Goal: Transaction & Acquisition: Purchase product/service

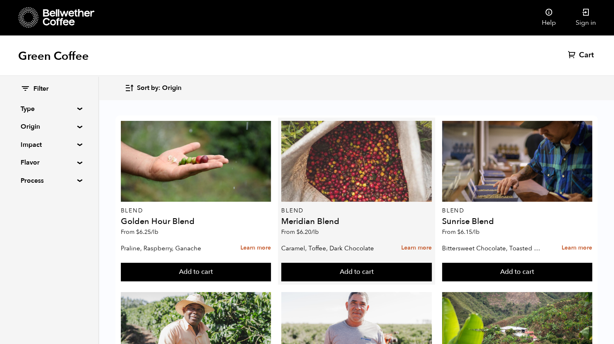
click at [336, 177] on div at bounding box center [356, 161] width 150 height 81
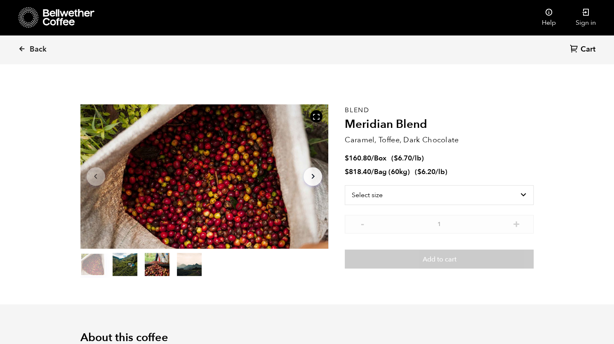
scroll to position [359, 439]
click at [404, 197] on select "Select size Bag (60kg) (132 lbs) Box (24 lbs)" at bounding box center [439, 195] width 189 height 20
select select "bag-3"
click at [345, 185] on select "Select size Bag (60kg) (132 lbs) Box (24 lbs)" at bounding box center [439, 195] width 189 height 20
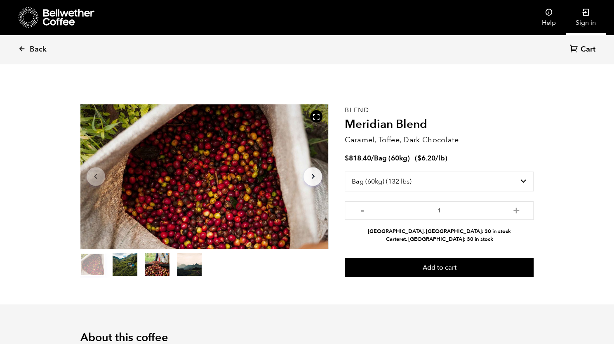
click at [584, 15] on icon at bounding box center [586, 12] width 8 height 8
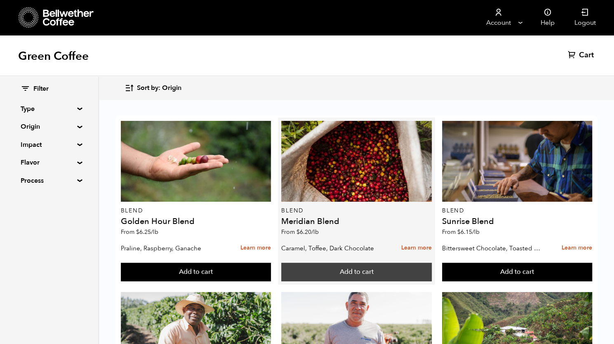
click at [353, 271] on button "Add to cart" at bounding box center [356, 272] width 150 height 19
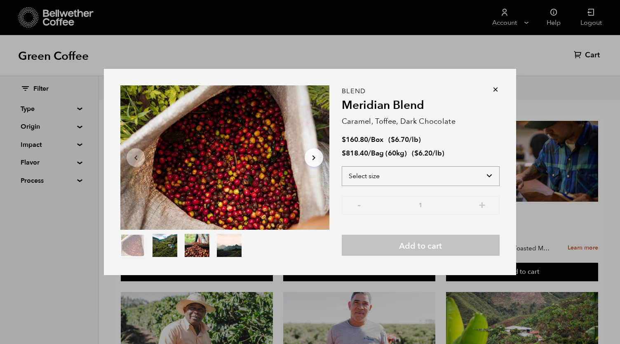
click at [410, 174] on select "Select size Bag (60kg) (132 lbs) Box (24 lbs)" at bounding box center [421, 176] width 158 height 20
select select "bag-3"
click at [342, 166] on select "Select size Bag (60kg) (132 lbs) Box (24 lbs)" at bounding box center [421, 176] width 158 height 20
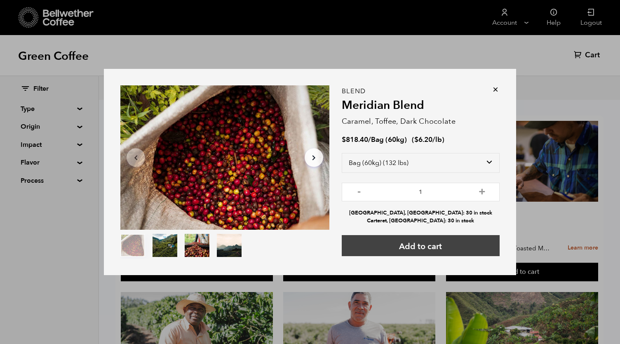
click at [422, 241] on button "Add to cart" at bounding box center [421, 245] width 158 height 21
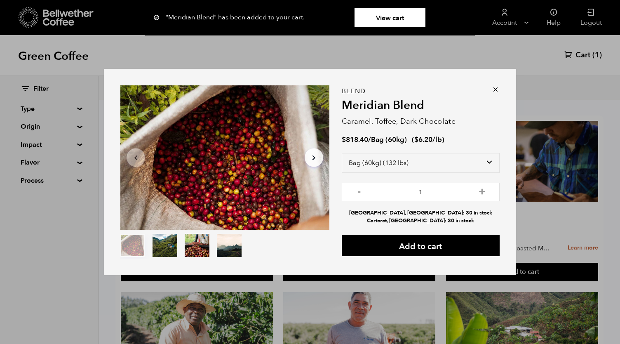
click at [493, 89] on icon at bounding box center [496, 89] width 8 height 8
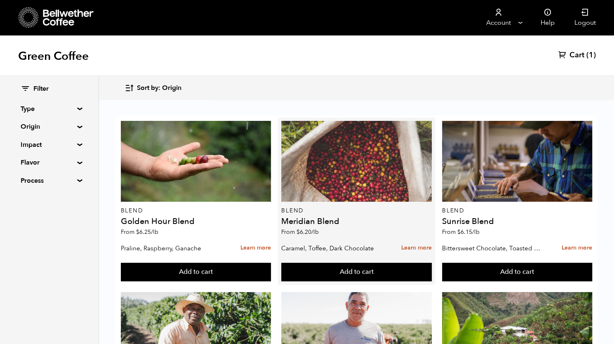
click at [335, 170] on div at bounding box center [356, 161] width 150 height 81
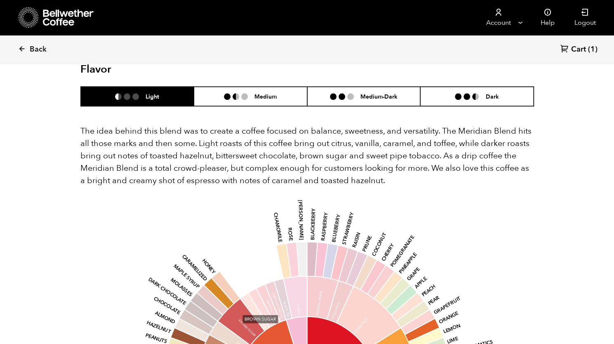
scroll to position [494, 0]
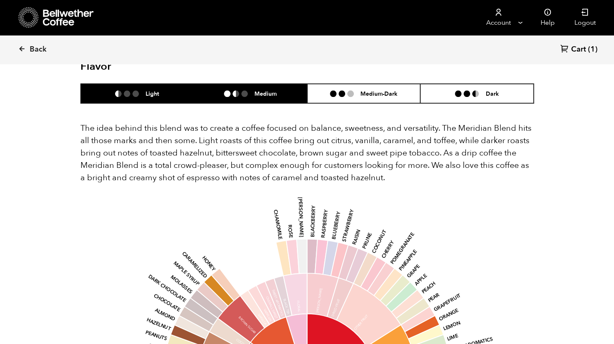
click at [273, 90] on h6 "Medium" at bounding box center [265, 93] width 22 height 7
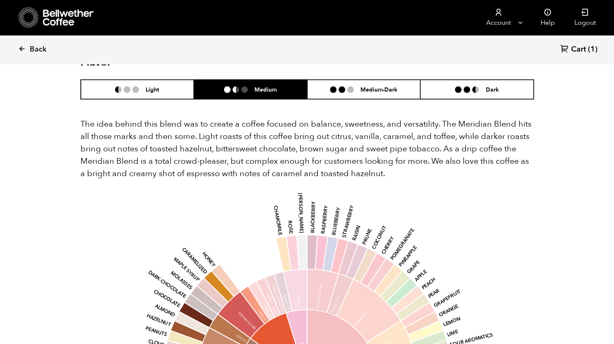
scroll to position [498, 0]
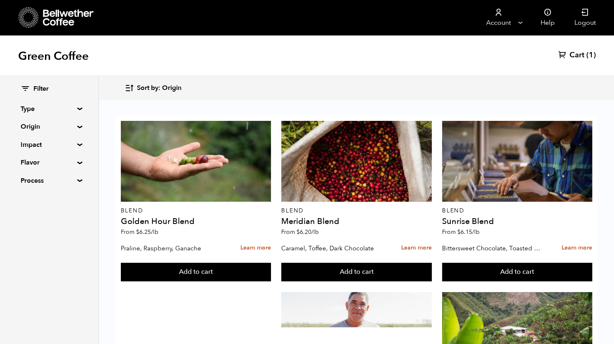
scroll to position [200, 0]
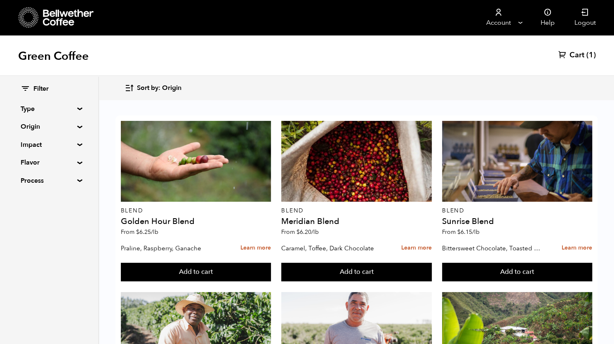
click at [76, 107] on summary "Type" at bounding box center [49, 109] width 57 height 10
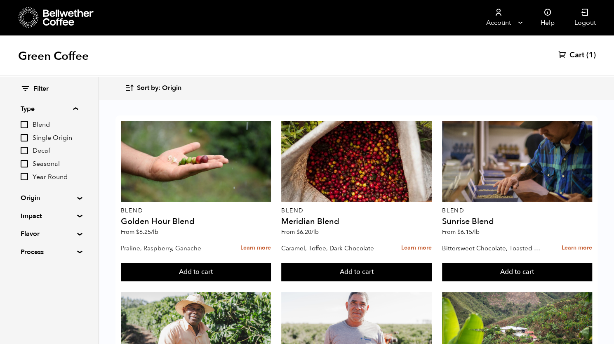
click at [26, 151] on input "Decaf" at bounding box center [24, 150] width 7 height 7
checkbox input "true"
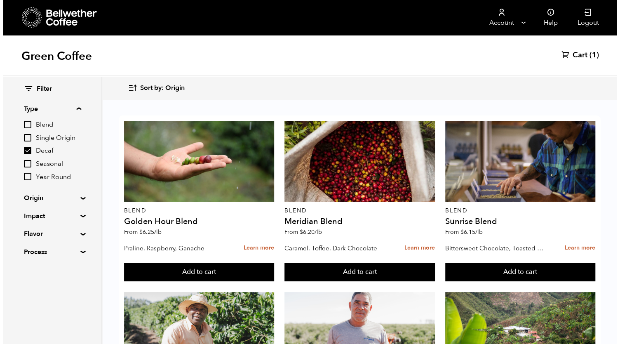
scroll to position [0, 0]
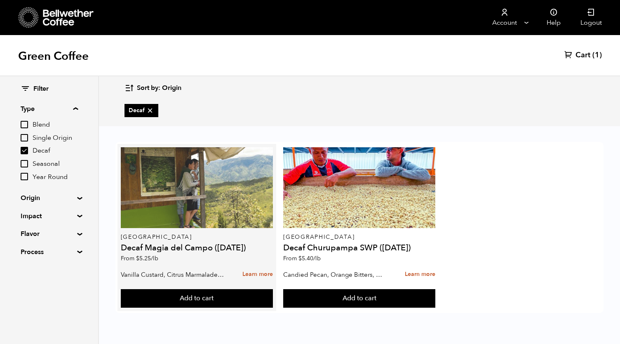
click at [192, 204] on div at bounding box center [197, 187] width 152 height 81
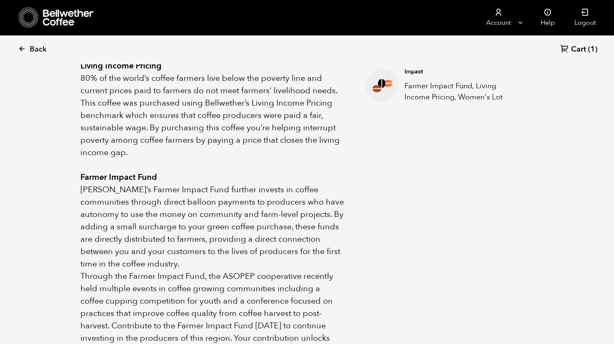
scroll to position [238, 0]
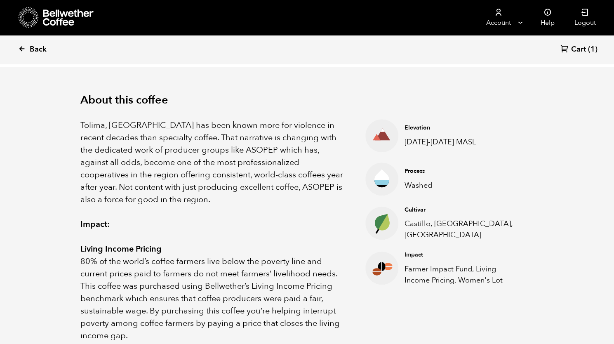
click at [26, 45] on link "Back" at bounding box center [43, 49] width 51 height 28
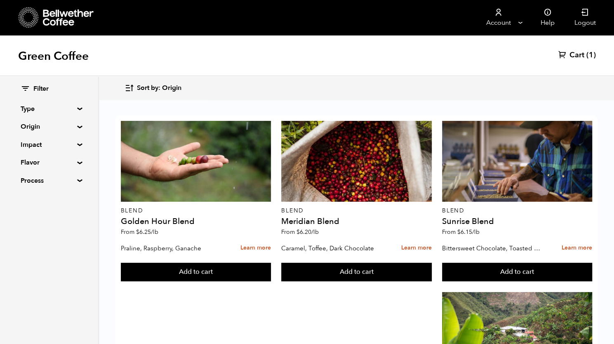
scroll to position [214, 0]
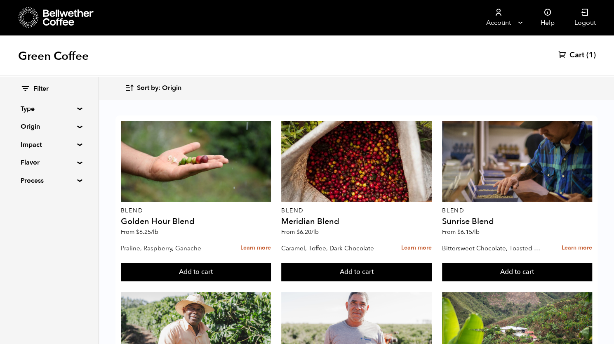
click at [78, 109] on summary "Type" at bounding box center [49, 109] width 57 height 10
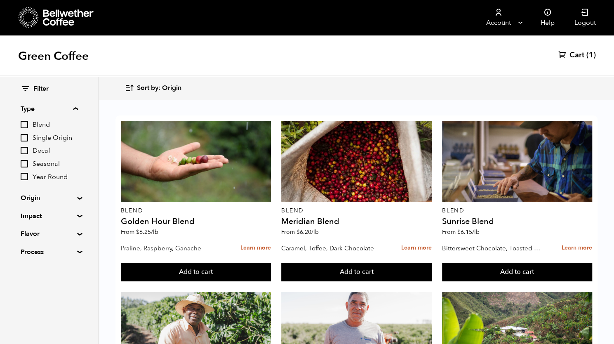
click at [44, 150] on span "Decaf" at bounding box center [55, 150] width 45 height 9
click at [0, 0] on input "Decaf" at bounding box center [0, 0] width 0 height 0
checkbox input "true"
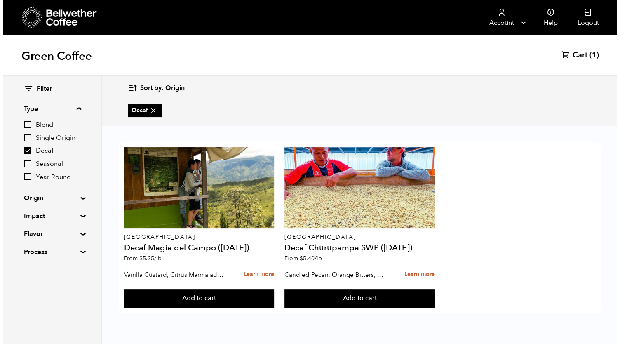
scroll to position [0, 0]
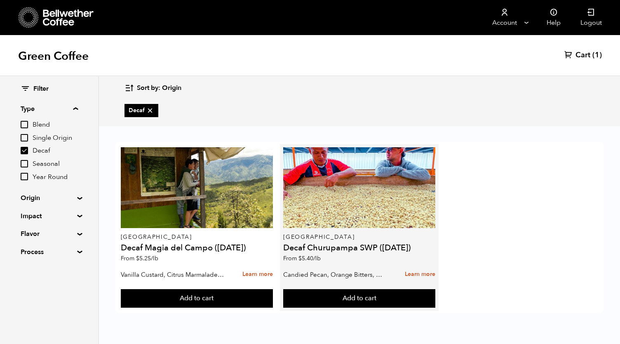
click at [338, 248] on h4 "Decaf Churupampa SWP ([DATE])" at bounding box center [359, 248] width 152 height 8
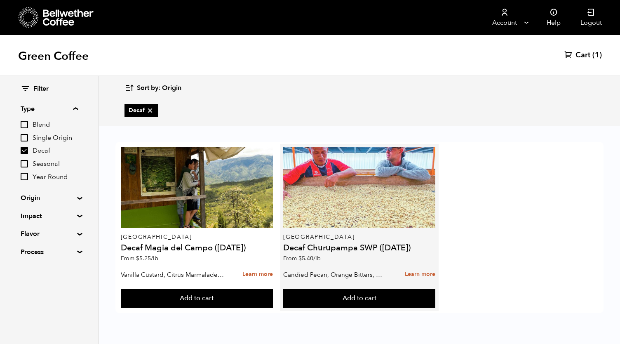
click at [344, 179] on div at bounding box center [359, 187] width 152 height 81
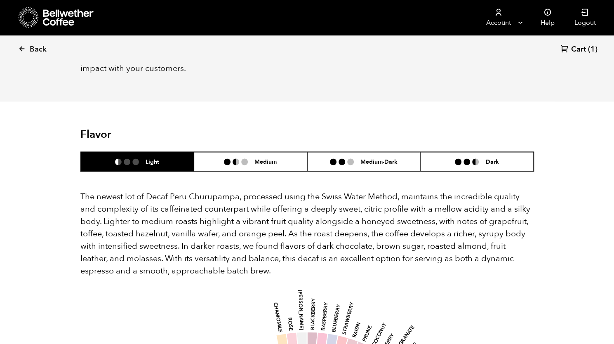
scroll to position [740, 0]
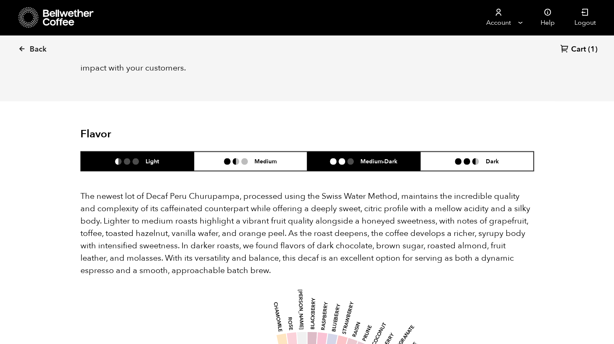
click at [337, 158] on ul at bounding box center [345, 161] width 31 height 7
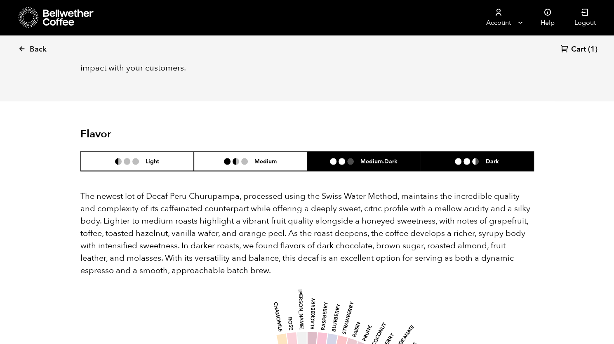
click at [450, 151] on li "Dark" at bounding box center [476, 160] width 113 height 19
click at [33, 49] on span "Back" at bounding box center [38, 50] width 17 height 10
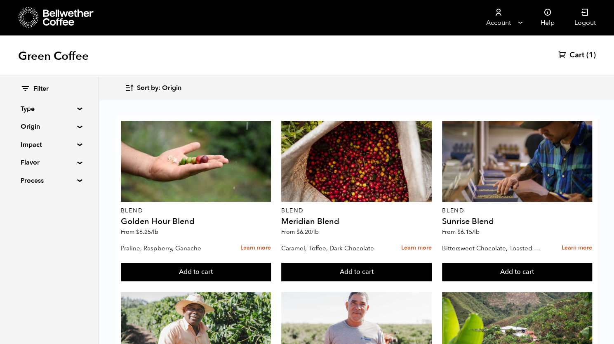
click at [77, 109] on summary "Type" at bounding box center [49, 109] width 57 height 10
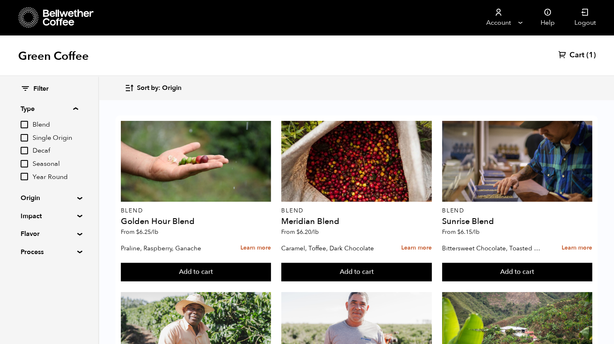
click at [45, 150] on span "Decaf" at bounding box center [55, 150] width 45 height 9
click at [0, 0] on input "Decaf" at bounding box center [0, 0] width 0 height 0
checkbox input "true"
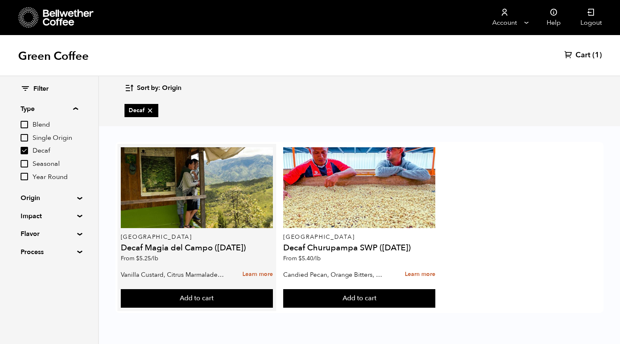
click at [200, 256] on p "From $ 5.25 /lb" at bounding box center [197, 259] width 152 height 6
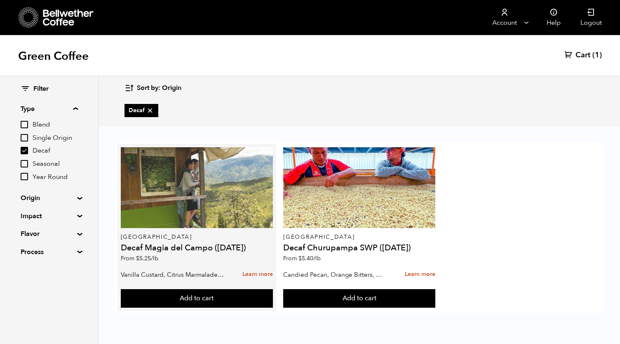
click at [211, 194] on div at bounding box center [197, 187] width 152 height 81
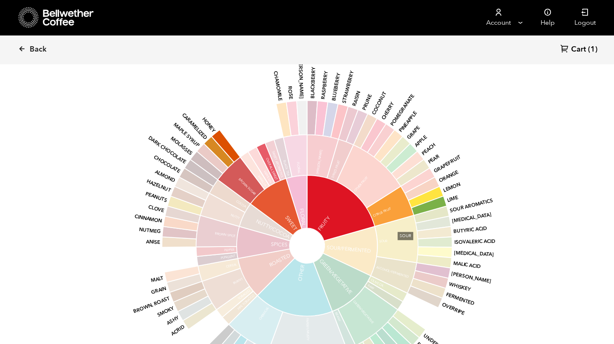
scroll to position [932, 0]
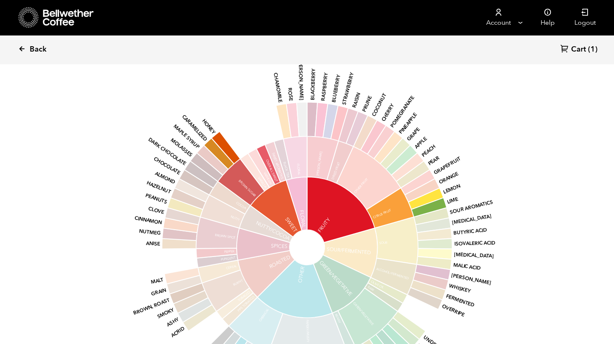
click at [26, 47] on link "Back" at bounding box center [43, 49] width 51 height 28
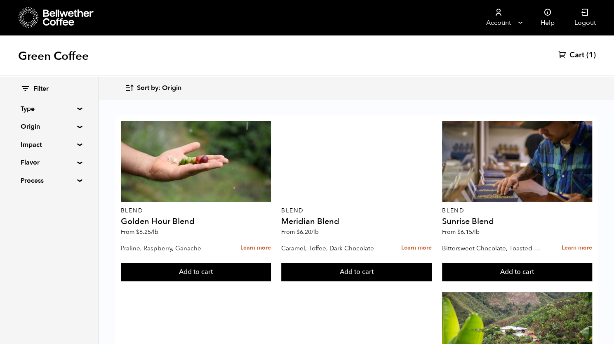
scroll to position [346, 0]
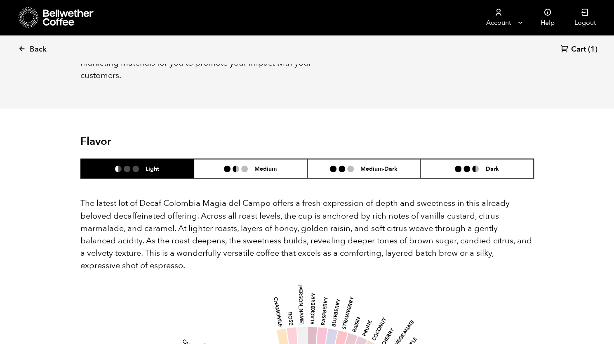
scroll to position [710, 0]
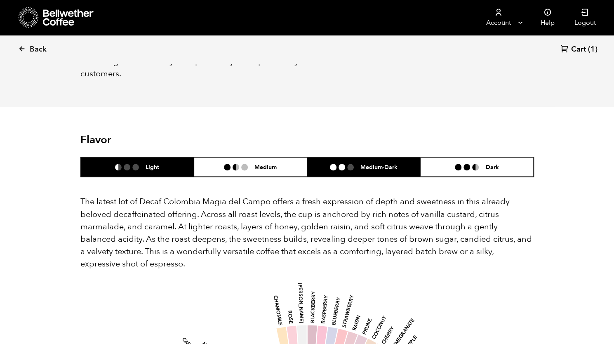
click at [349, 164] on li at bounding box center [350, 167] width 7 height 7
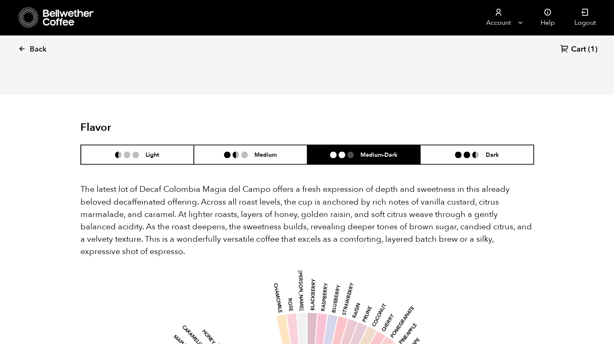
scroll to position [721, 0]
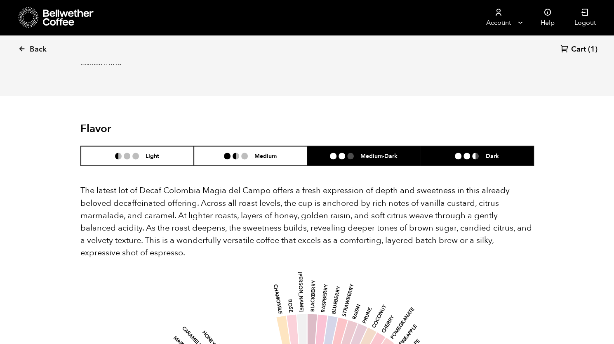
click at [447, 148] on li "Dark" at bounding box center [476, 155] width 113 height 19
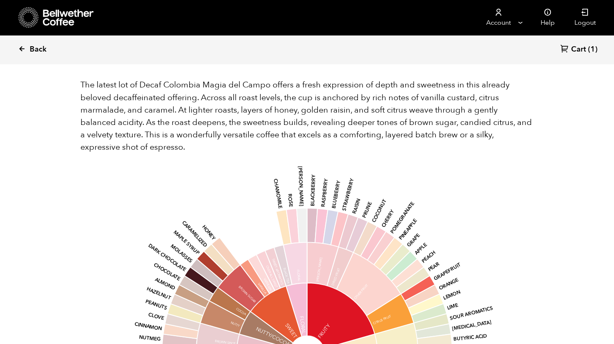
scroll to position [824, 0]
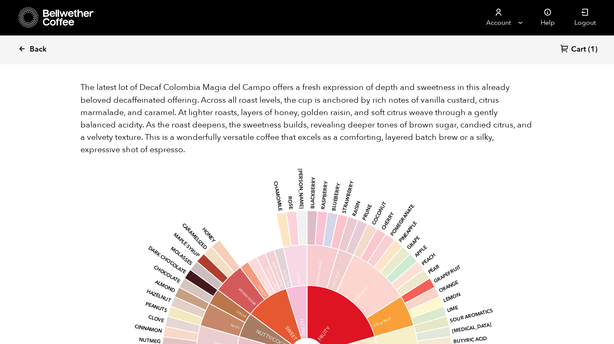
click at [34, 49] on span "Back" at bounding box center [38, 50] width 17 height 10
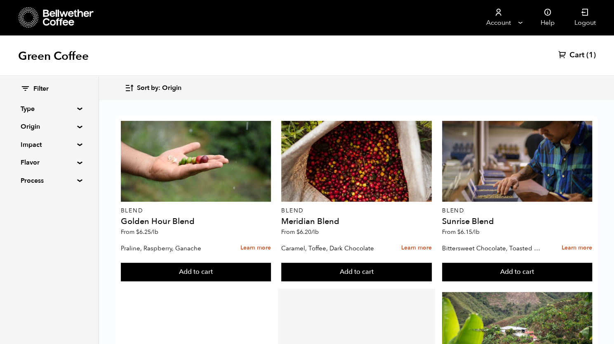
scroll to position [705, 0]
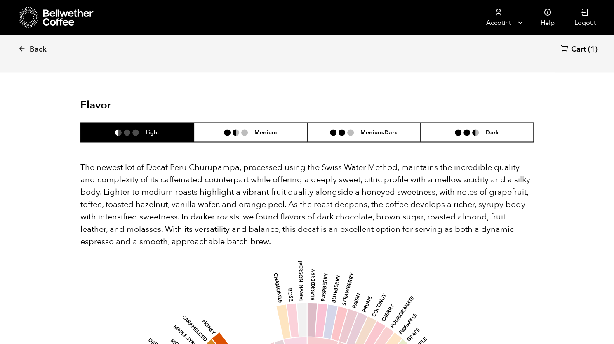
scroll to position [770, 0]
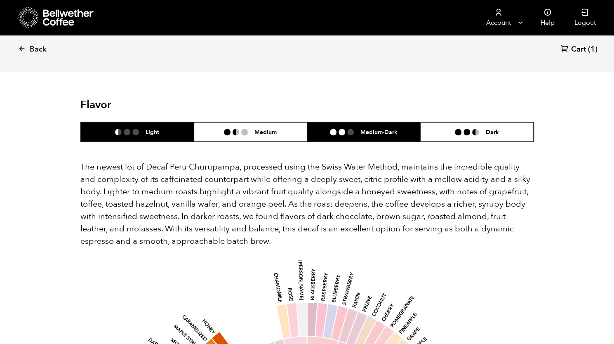
click at [337, 129] on ul at bounding box center [345, 132] width 31 height 7
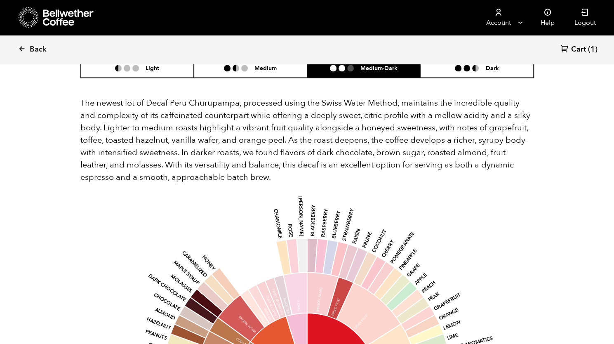
scroll to position [742, 0]
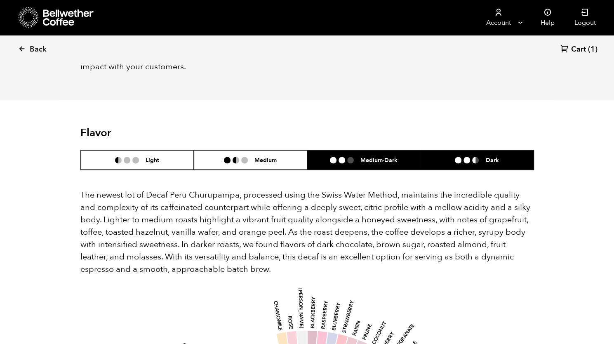
click at [456, 157] on li at bounding box center [458, 160] width 7 height 7
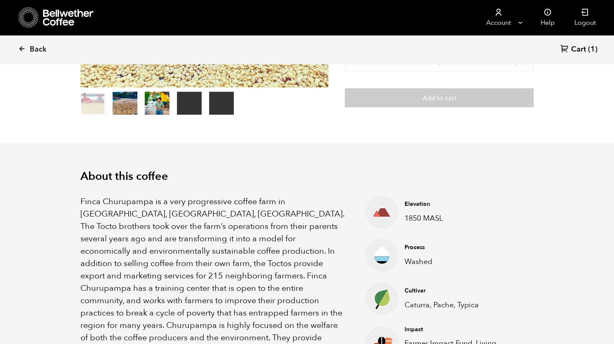
scroll to position [0, 0]
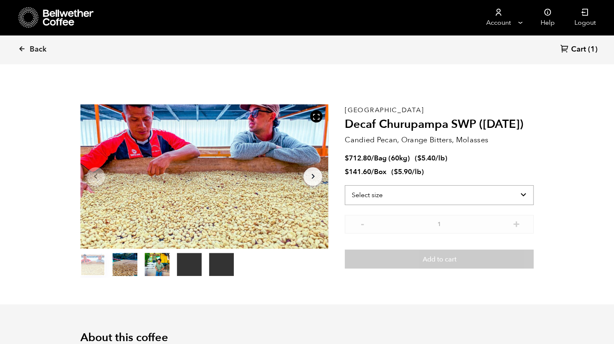
click at [410, 198] on select "Select size Bag (60kg) (132 lbs) Box (24 lbs)" at bounding box center [439, 195] width 189 height 20
select select "box"
click at [345, 185] on select "Select size Bag (60kg) (132 lbs) Box (24 lbs)" at bounding box center [439, 195] width 189 height 20
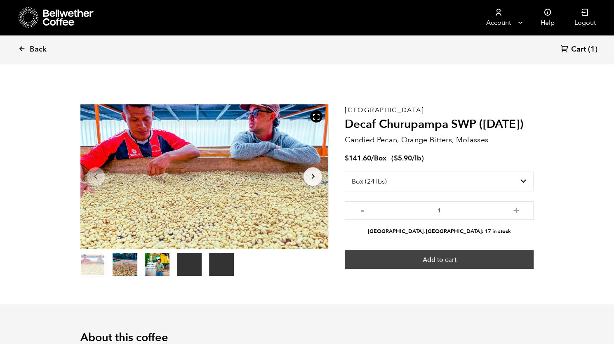
click at [454, 265] on button "Add to cart" at bounding box center [439, 259] width 189 height 19
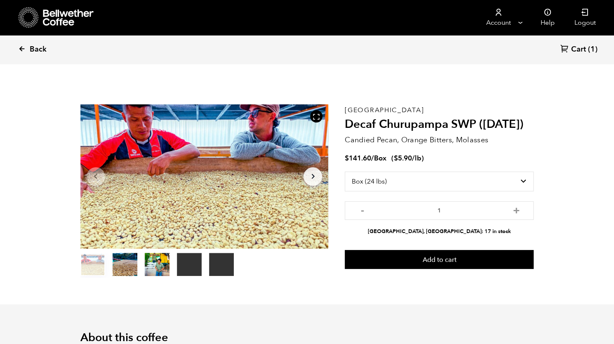
click at [25, 49] on icon at bounding box center [21, 48] width 7 height 7
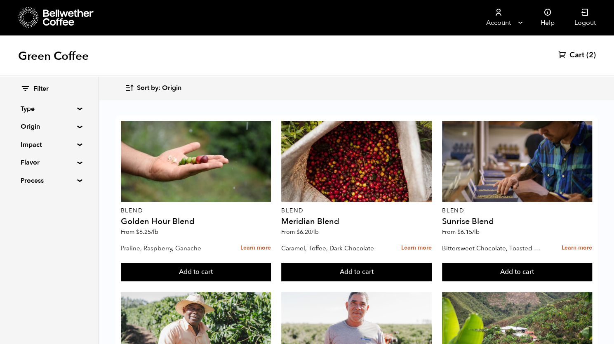
click at [77, 106] on div "Filter Type Blend Single Origin Decaf Seasonal Year Round Origin Blend Brazil C…" at bounding box center [49, 135] width 98 height 118
click at [71, 108] on summary "Type" at bounding box center [49, 109] width 57 height 10
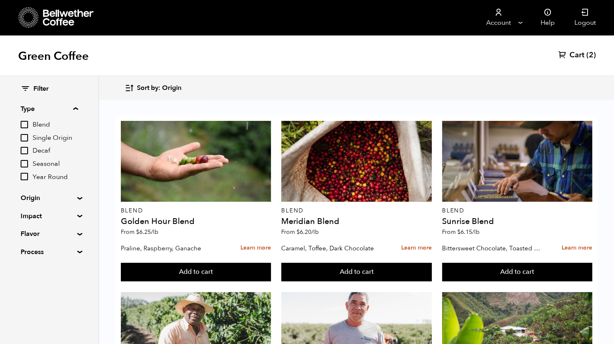
click at [25, 175] on input "Year Round" at bounding box center [24, 176] width 7 height 7
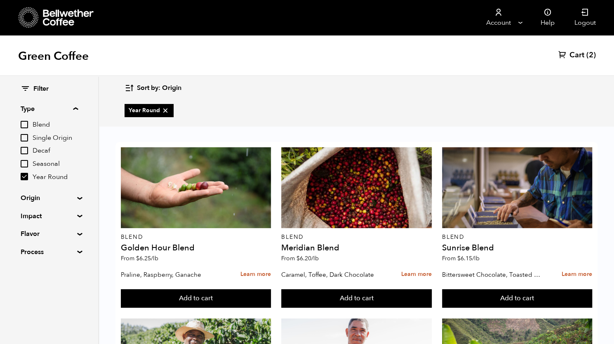
scroll to position [73, 0]
click at [162, 109] on icon at bounding box center [165, 110] width 8 height 8
checkbox input "false"
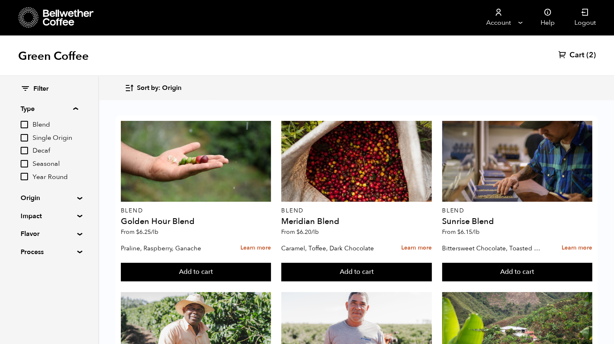
scroll to position [504, 0]
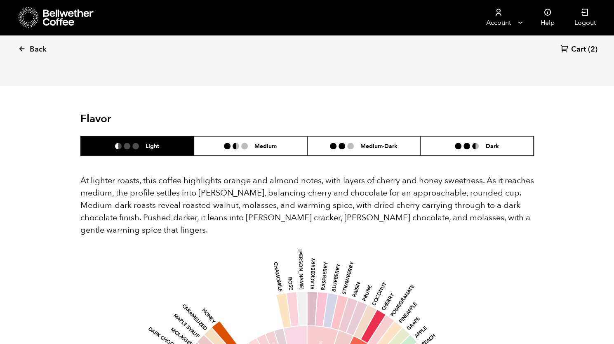
scroll to position [447, 0]
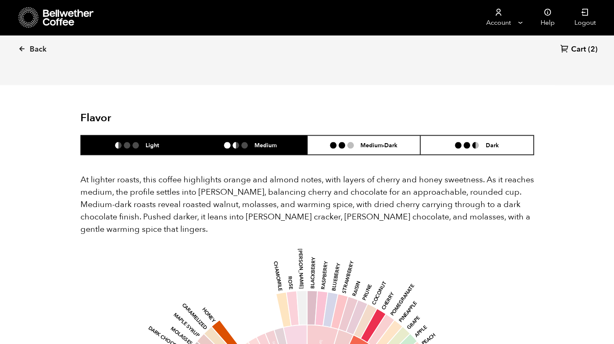
click at [248, 144] on ul at bounding box center [239, 145] width 31 height 7
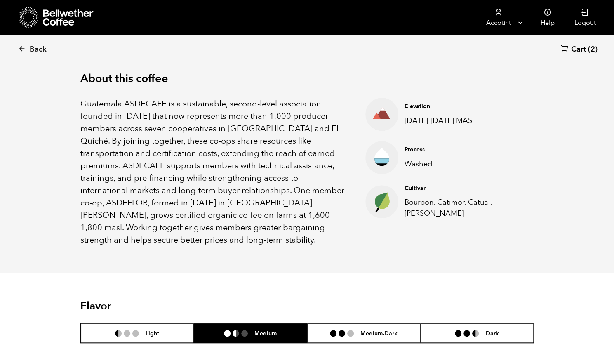
scroll to position [0, 0]
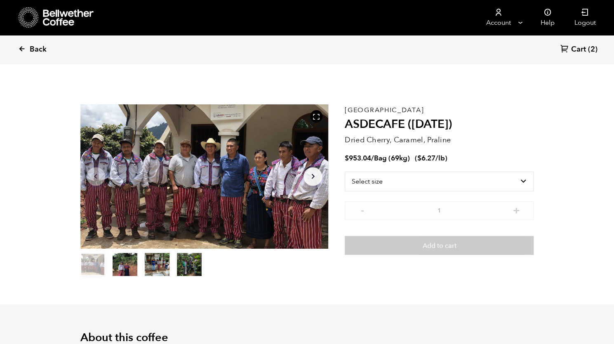
click at [25, 45] on link "Back" at bounding box center [43, 49] width 51 height 28
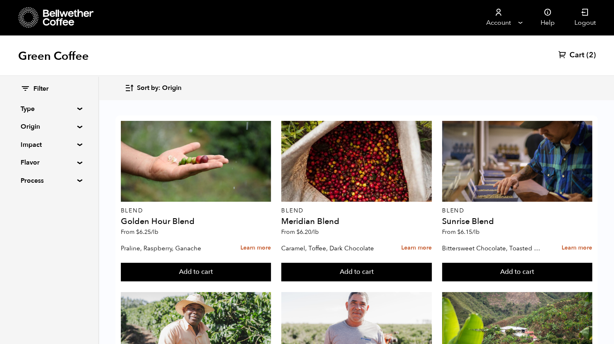
click at [78, 108] on summary "Type" at bounding box center [49, 109] width 57 height 10
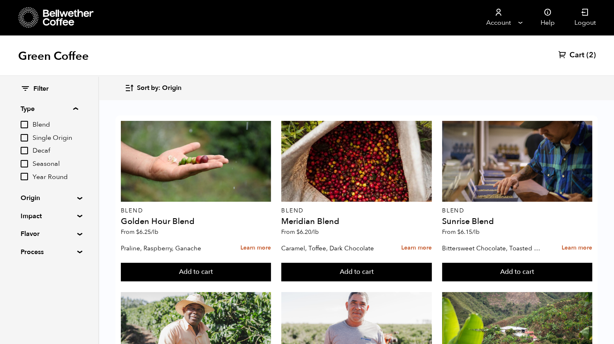
scroll to position [155, 0]
click at [41, 177] on span "Year Round" at bounding box center [55, 177] width 45 height 9
click at [0, 0] on input "Year Round" at bounding box center [0, 0] width 0 height 0
checkbox input "true"
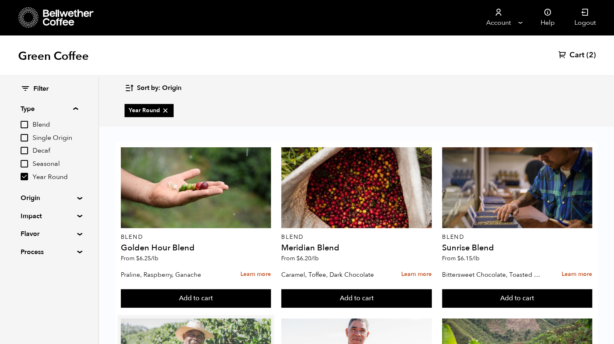
scroll to position [503, 0]
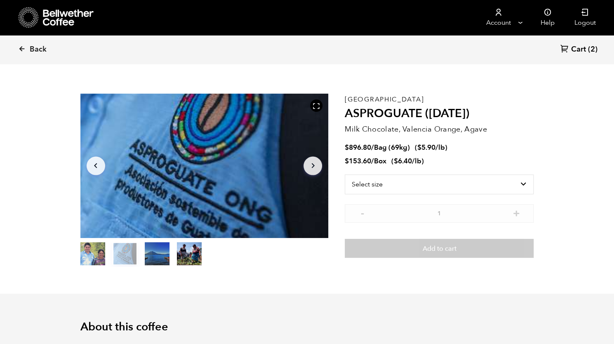
scroll to position [11, 0]
click at [509, 182] on select "Select size Bag (69kg) (152 lbs) Box (24 lbs)" at bounding box center [439, 184] width 189 height 20
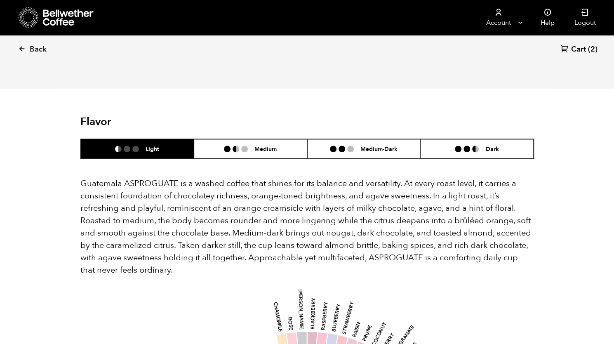
scroll to position [469, 0]
click at [563, 233] on div "Back Cart (2) Item 2 of 4 Arrow Left Arrow Right item 0 item 1 item 2 item 3 It…" at bounding box center [307, 250] width 614 height 1339
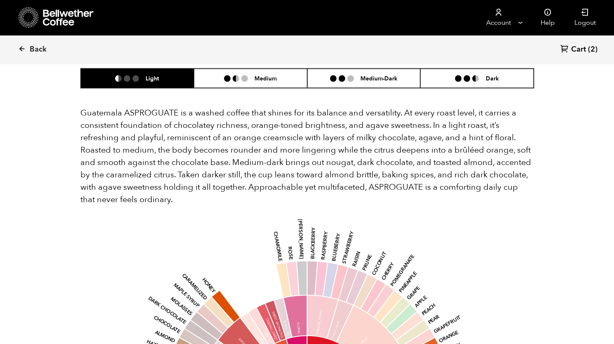
scroll to position [538, 0]
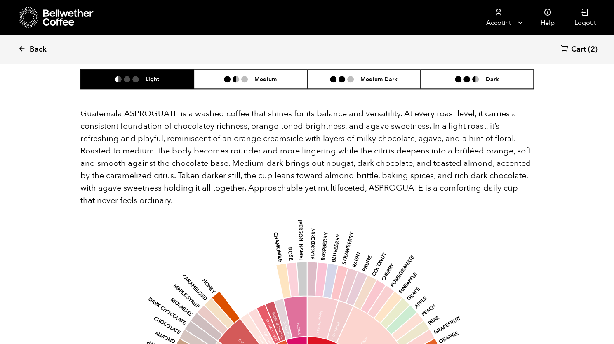
click at [33, 51] on span "Back" at bounding box center [38, 50] width 17 height 10
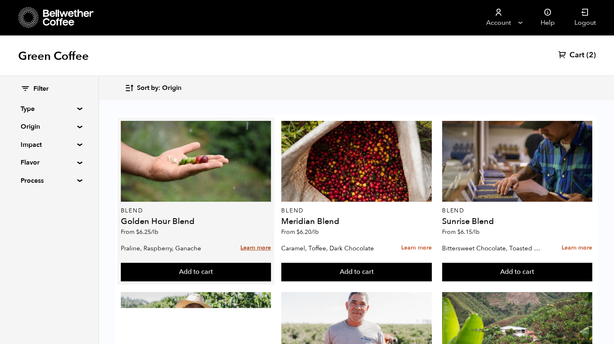
scroll to position [659, 0]
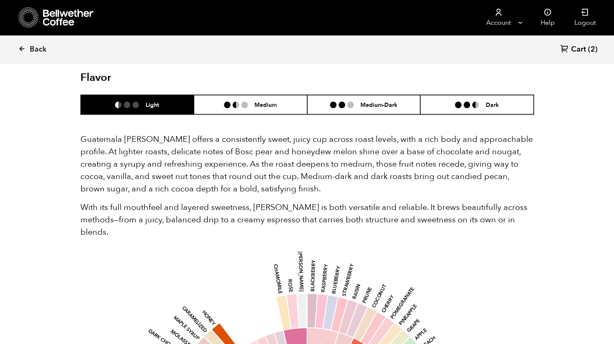
scroll to position [504, 0]
click at [26, 50] on link "Back" at bounding box center [43, 49] width 51 height 28
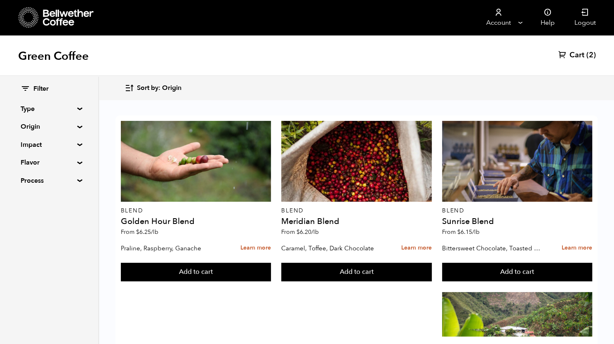
scroll to position [566, 0]
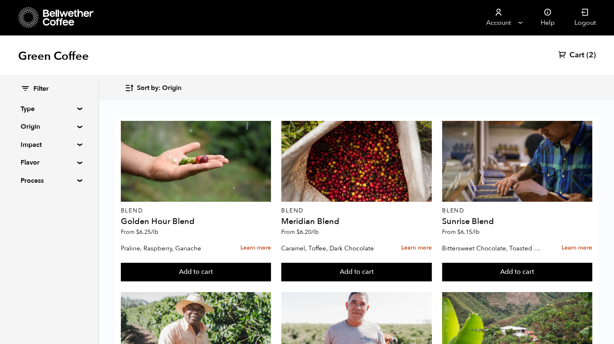
drag, startPoint x: 476, startPoint y: 144, endPoint x: 460, endPoint y: 138, distance: 16.6
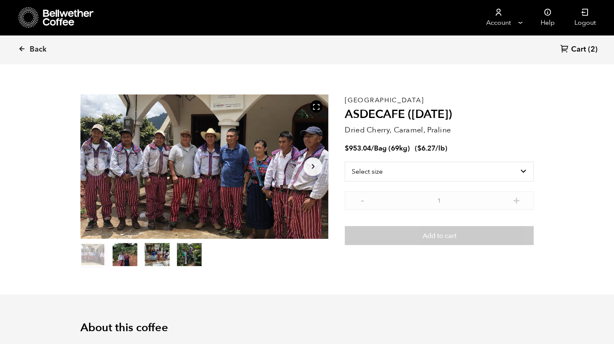
scroll to position [10, 0]
click at [371, 171] on select "Select size Bag (69kg) (152 lbs)" at bounding box center [439, 171] width 189 height 20
drag, startPoint x: 548, startPoint y: 194, endPoint x: 579, endPoint y: 206, distance: 33.5
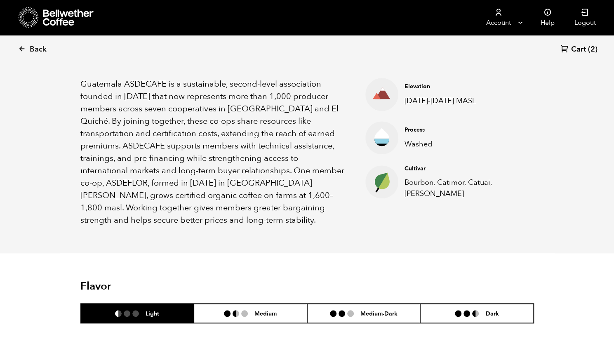
scroll to position [279, 0]
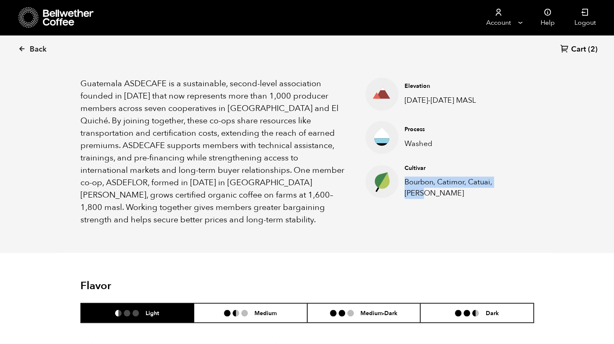
drag, startPoint x: 424, startPoint y: 193, endPoint x: 399, endPoint y: 179, distance: 28.8
click at [399, 179] on div "Cultivar Bourbon, Catimor, Catuai, Pache" at bounding box center [462, 181] width 129 height 35
copy p "Bourbon, Catimor, Catuai, Pache"
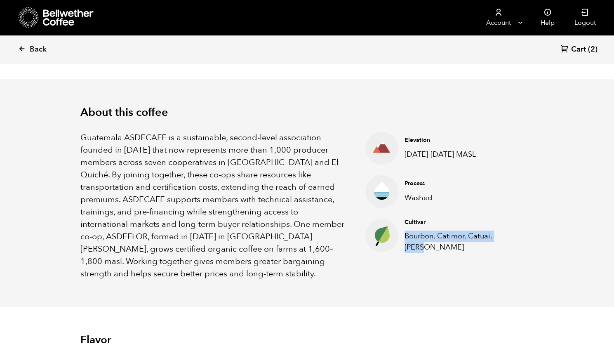
scroll to position [224, 0]
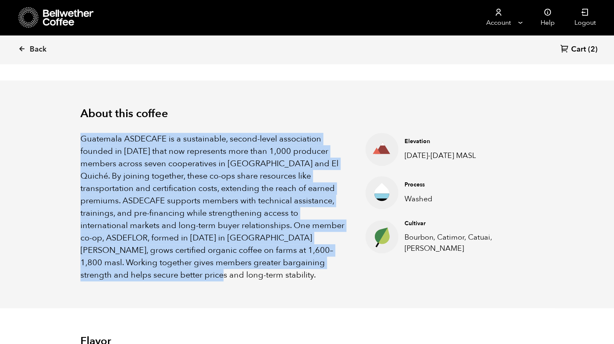
drag, startPoint x: 168, startPoint y: 276, endPoint x: 72, endPoint y: 137, distance: 169.0
click at [72, 137] on div "About this coffee Guatemala ASDECAFE is a sustainable, second-level association…" at bounding box center [307, 194] width 495 height 228
copy p "Guatemala ASDECAFE is a sustainable, second-level association founded in 2013 t…"
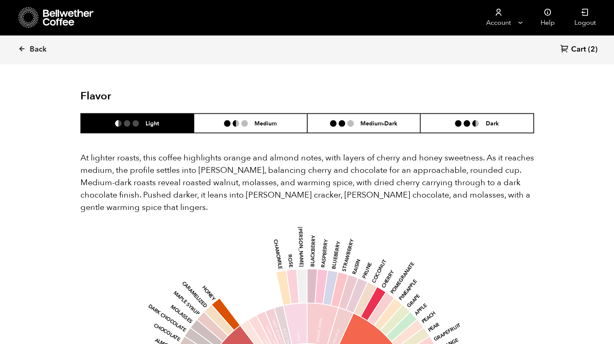
scroll to position [470, 0]
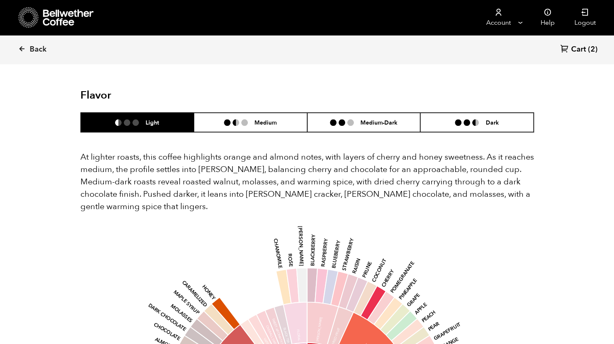
drag, startPoint x: 148, startPoint y: 205, endPoint x: 76, endPoint y: 153, distance: 88.4
drag, startPoint x: 76, startPoint y: 153, endPoint x: 81, endPoint y: 156, distance: 5.5
click at [81, 156] on p "At lighter roasts, this coffee highlights orange and almond notes, with layers …" at bounding box center [307, 182] width 454 height 62
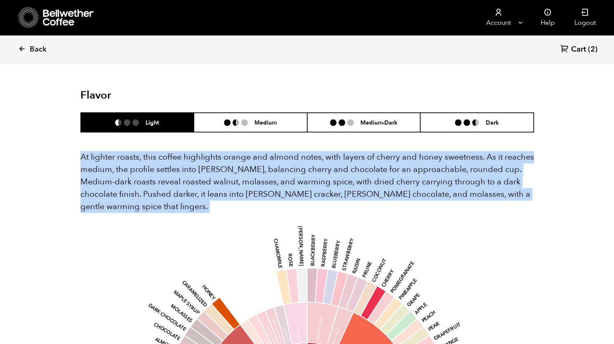
drag, startPoint x: 81, startPoint y: 156, endPoint x: 154, endPoint y: 201, distance: 85.7
click at [154, 201] on p "At lighter roasts, this coffee highlights orange and almond notes, with layers …" at bounding box center [307, 182] width 454 height 62
copy div "At lighter roasts, this coffee highlights orange and almond notes, with layers …"
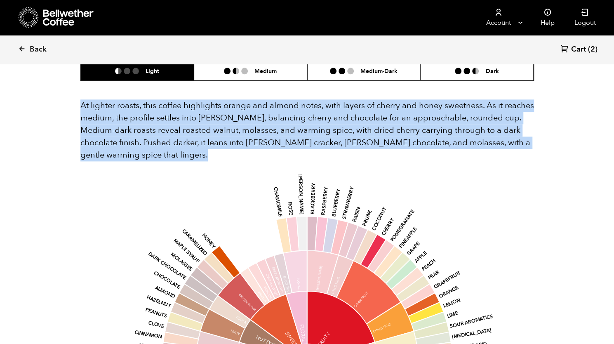
scroll to position [525, 0]
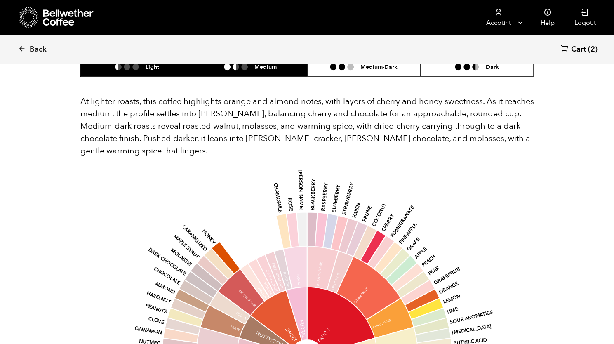
click at [276, 67] on h6 "Medium" at bounding box center [265, 66] width 22 height 7
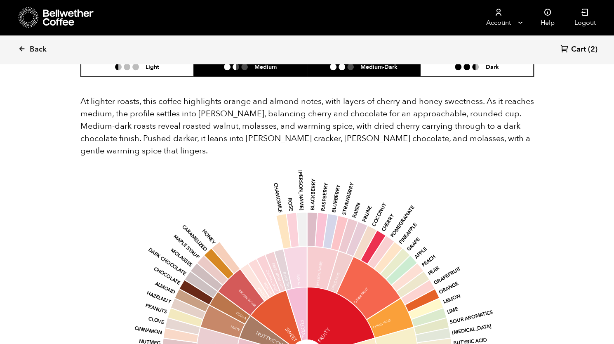
click at [337, 73] on li "Medium-Dark" at bounding box center [363, 66] width 113 height 19
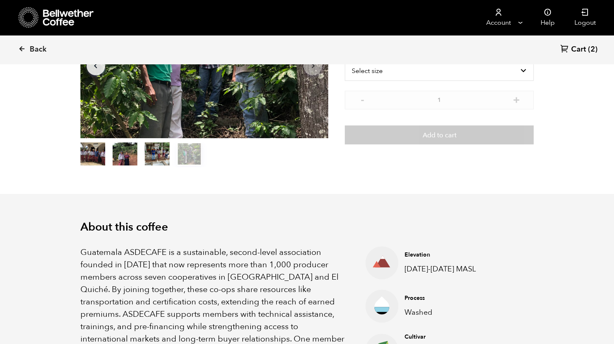
scroll to position [0, 0]
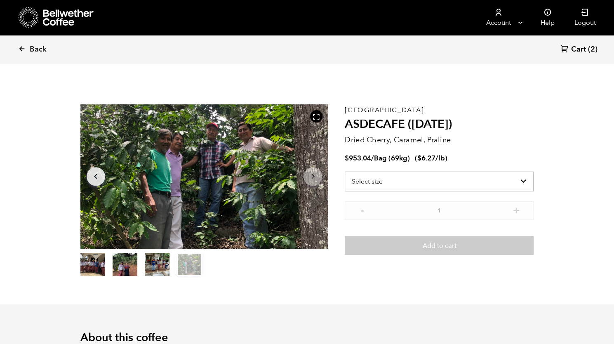
click at [449, 179] on select "Select size Bag (69kg) (152 lbs)" at bounding box center [439, 182] width 189 height 20
select select "bag-2"
click at [345, 172] on select "Select size Bag (69kg) (152 lbs)" at bounding box center [439, 182] width 189 height 20
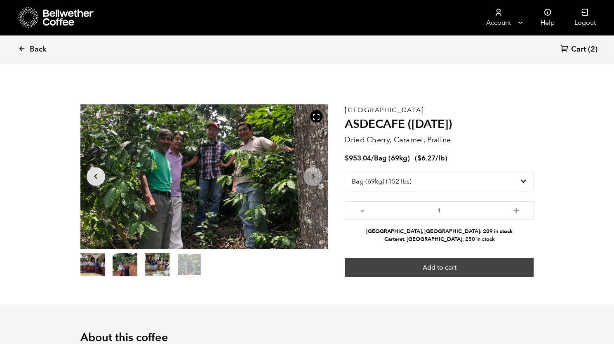
click at [443, 266] on button "Add to cart" at bounding box center [439, 267] width 189 height 19
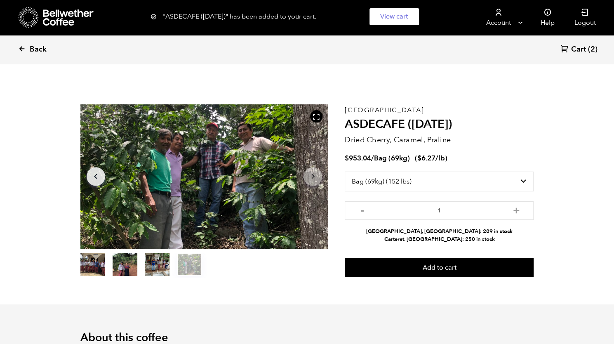
click at [26, 48] on link "Back" at bounding box center [43, 49] width 51 height 28
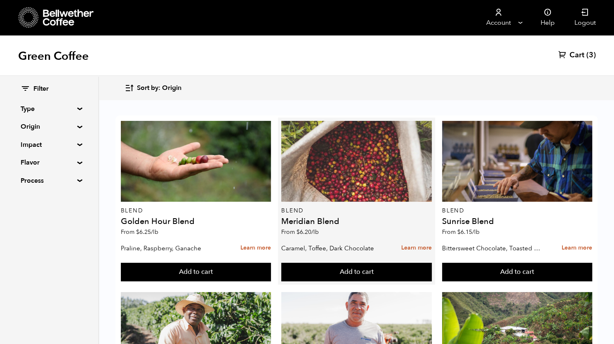
click at [351, 176] on div at bounding box center [356, 161] width 150 height 81
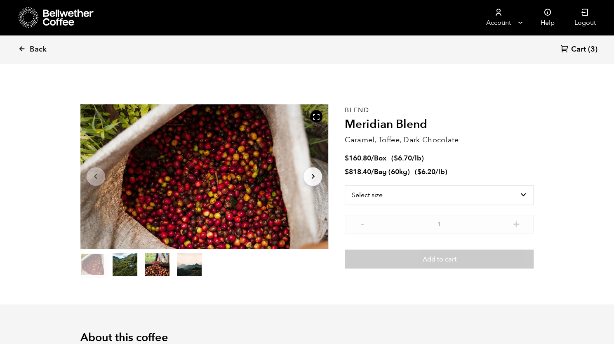
scroll to position [359, 439]
click at [403, 198] on select "Select size Bag (60kg) (132 lbs) Box (24 lbs)" at bounding box center [439, 195] width 189 height 20
click at [398, 200] on select "Select size Bag (60kg) (132 lbs) Box (24 lbs)" at bounding box center [439, 195] width 189 height 20
click at [35, 51] on span "Back" at bounding box center [38, 50] width 17 height 10
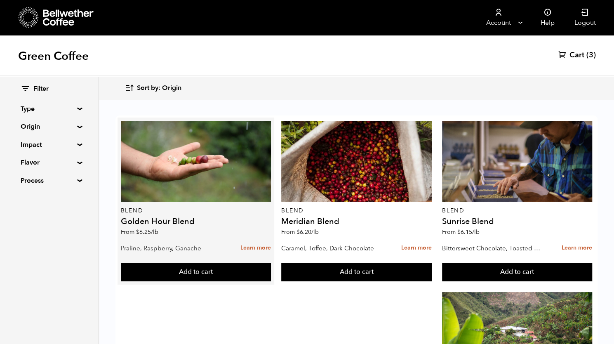
scroll to position [509, 0]
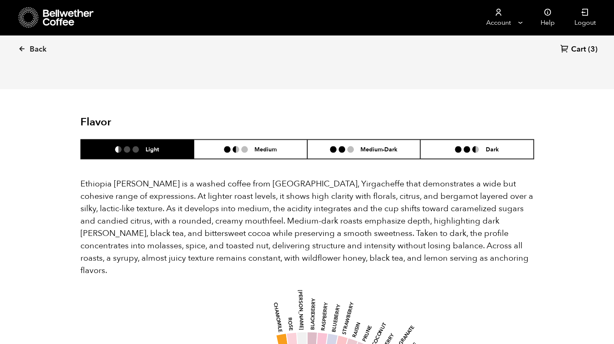
scroll to position [468, 0]
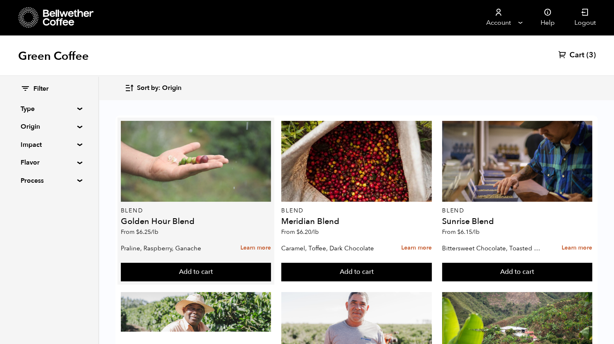
scroll to position [513, 0]
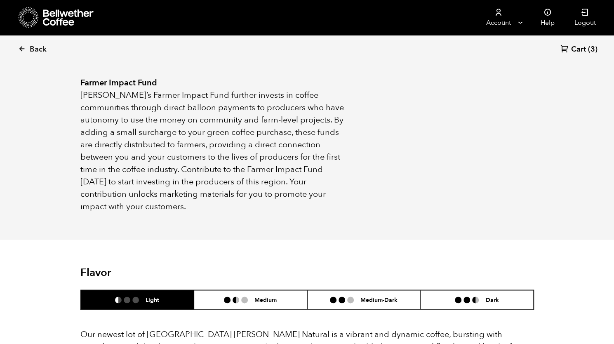
scroll to position [491, 0]
click at [29, 44] on link "Back" at bounding box center [43, 49] width 51 height 28
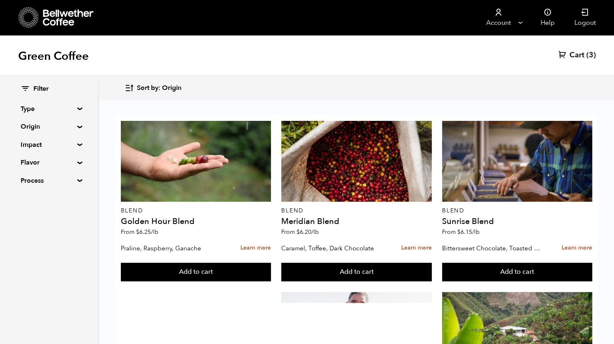
scroll to position [528, 0]
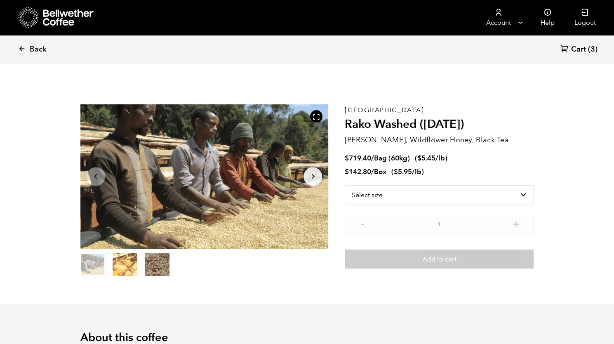
scroll to position [359, 439]
click at [479, 190] on select "Select size Bag (60kg) (132 lbs) Box (24 lbs)" at bounding box center [439, 195] width 189 height 20
select select "bag-3"
click at [345, 185] on select "Select size Bag (60kg) (132 lbs) Box (24 lbs)" at bounding box center [439, 195] width 189 height 20
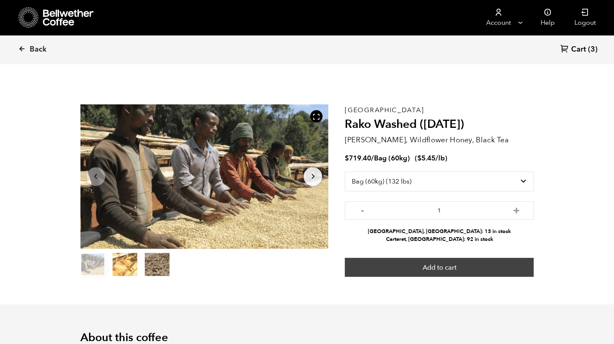
click at [453, 268] on button "Add to cart" at bounding box center [439, 267] width 189 height 19
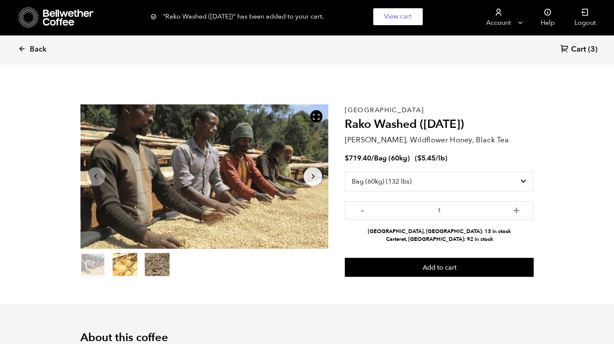
click at [144, 15] on div ""Rako Washed (JUL 25)" has been added to your cart. View cart {"cart_contents_c…" at bounding box center [307, 16] width 614 height 33
drag, startPoint x: 346, startPoint y: 124, endPoint x: 464, endPoint y: 126, distance: 117.1
click at [464, 126] on h2 "Rako Washed ([DATE])" at bounding box center [439, 125] width 189 height 14
copy h2 "Rako Washed ([DATE])"
click at [40, 47] on span "Back" at bounding box center [38, 50] width 17 height 10
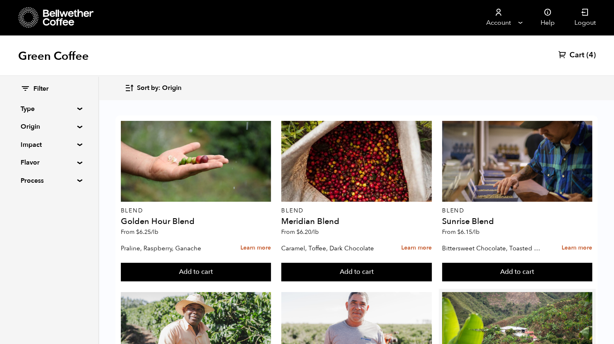
scroll to position [132, 0]
click at [77, 110] on summary "Type" at bounding box center [49, 109] width 57 height 10
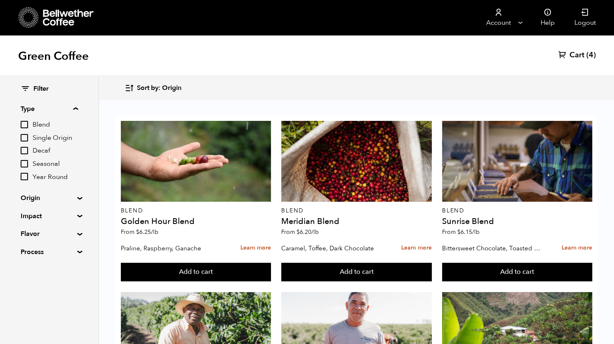
click at [54, 178] on span "Year Round" at bounding box center [55, 177] width 45 height 9
click at [0, 0] on input "Year Round" at bounding box center [0, 0] width 0 height 0
checkbox input "true"
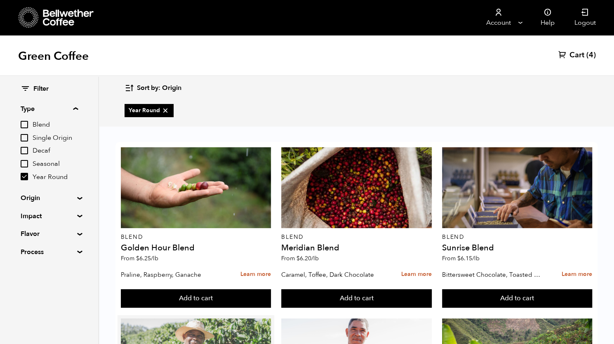
scroll to position [203, 0]
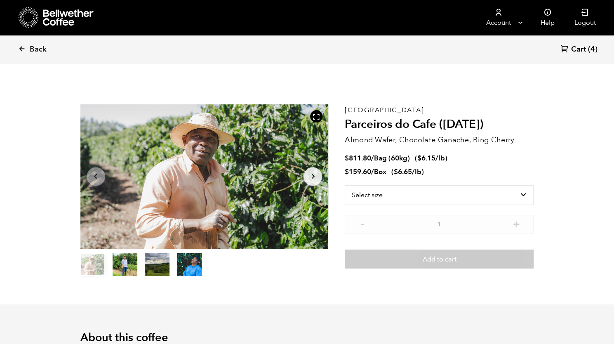
scroll to position [359, 439]
click at [577, 46] on span "Cart" at bounding box center [578, 50] width 15 height 10
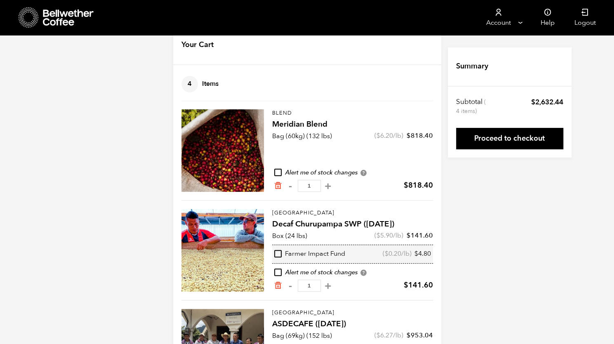
scroll to position [22, 0]
click at [274, 172] on input "checkbox" at bounding box center [277, 171] width 7 height 7
checkbox input "true"
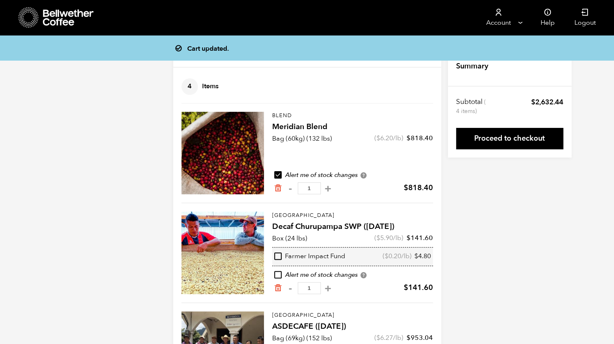
scroll to position [16, 0]
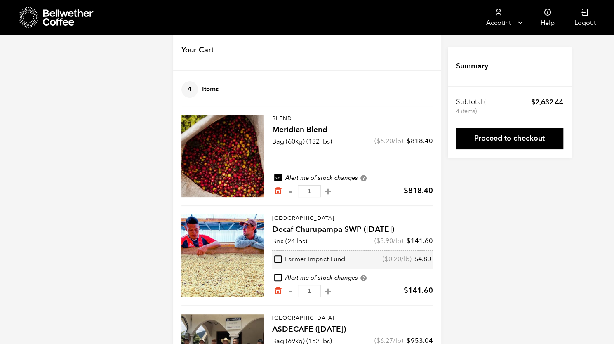
click at [274, 277] on input "checkbox" at bounding box center [277, 277] width 7 height 7
checkbox input "true"
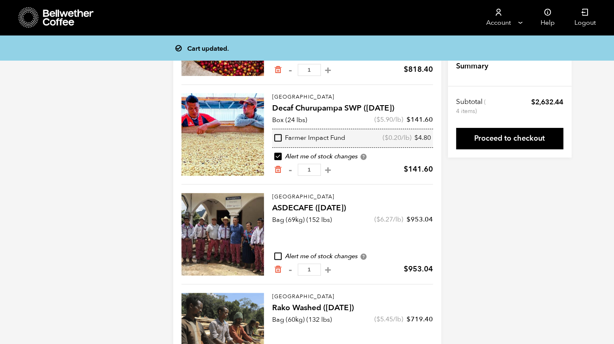
scroll to position [138, 0]
click at [274, 256] on input "checkbox" at bounding box center [277, 255] width 7 height 7
checkbox input "true"
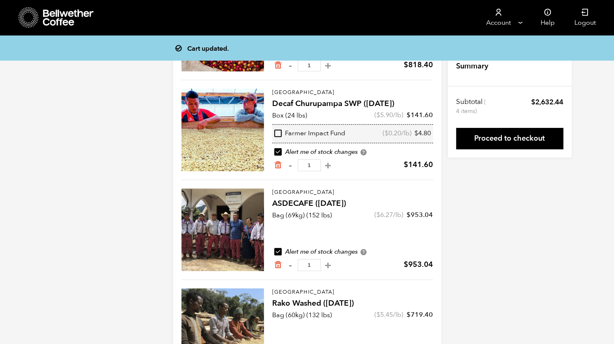
scroll to position [190, 0]
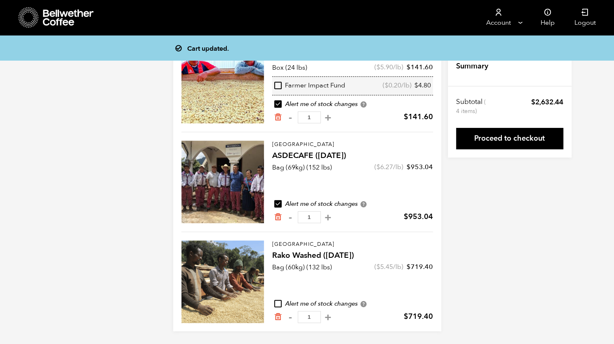
click at [274, 304] on input "checkbox" at bounding box center [277, 303] width 7 height 7
checkbox input "true"
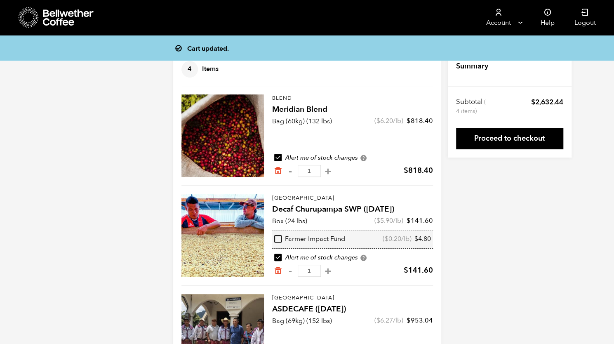
scroll to position [0, 0]
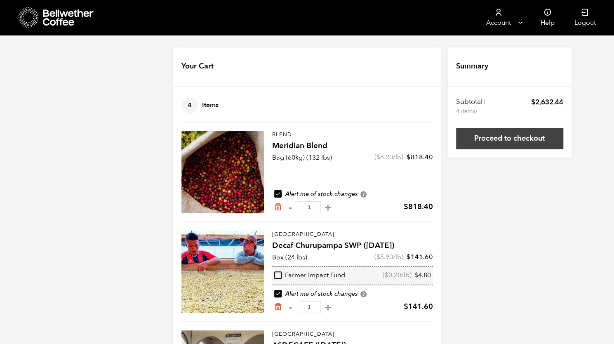
click at [527, 137] on link "Proceed to checkout" at bounding box center [509, 138] width 107 height 21
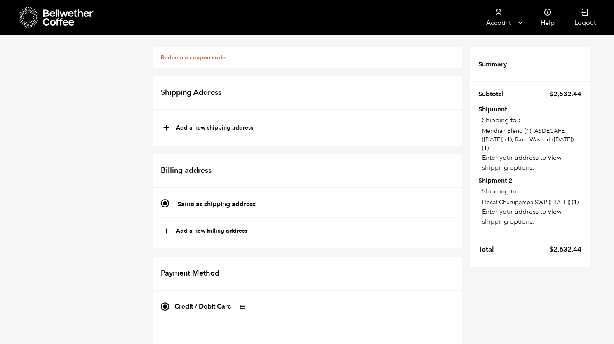
click at [225, 127] on button "+ Add a new shipping address" at bounding box center [208, 128] width 90 height 14
type input "New address"
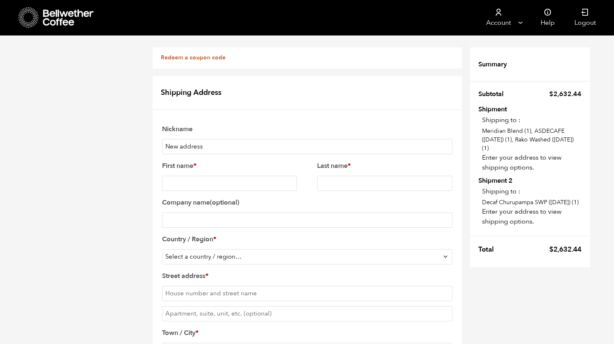
click at [220, 155] on div "Nickname New address First name * Last name * Company name (optional) Country /…" at bounding box center [307, 313] width 293 height 385
click at [220, 140] on input "New address" at bounding box center [307, 146] width 290 height 15
drag, startPoint x: 220, startPoint y: 140, endPoint x: 157, endPoint y: 138, distance: 63.1
type input "Merriweather"
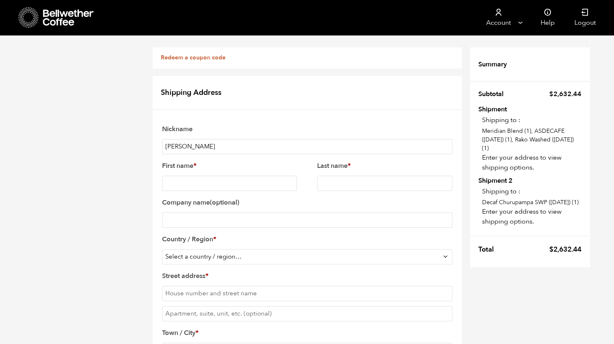
click at [211, 183] on input "First name *" at bounding box center [229, 183] width 135 height 15
type input "Paul"
type input "McClellan"
select select "US"
type input "363 Moncolva Street"
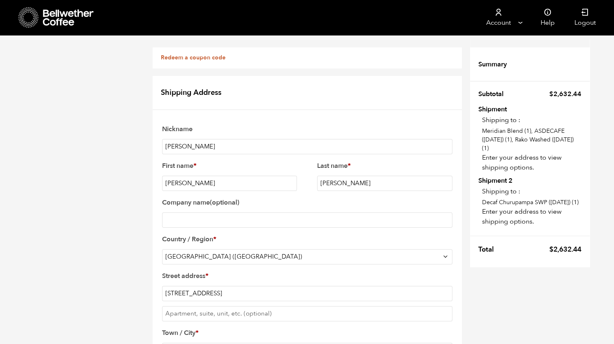
type input "New Braunfels"
type input "78132"
type input "9182400340"
select select "TX"
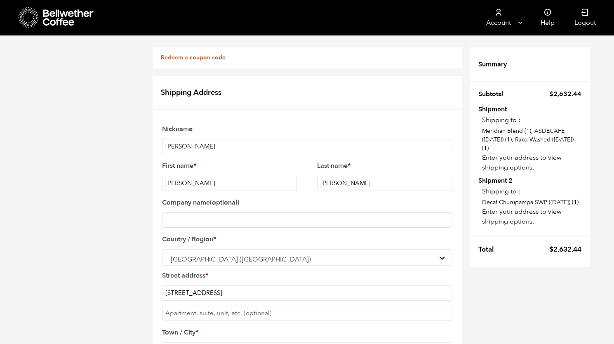
drag, startPoint x: 232, startPoint y: 176, endPoint x: 163, endPoint y: 173, distance: 68.5
click at [163, 285] on input "363 Moncolva Street" at bounding box center [307, 292] width 290 height 15
type input "248 W Merriweather Street"
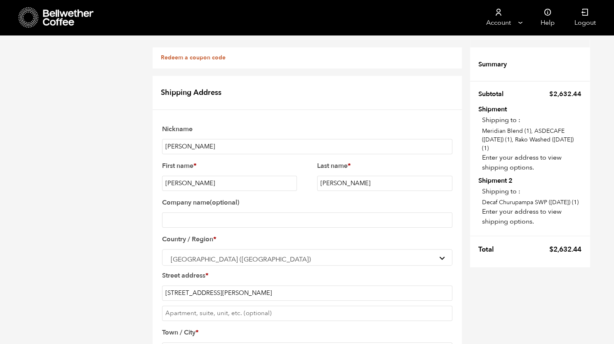
type input "78130"
type input "admin@esperanzacoffeetx.com"
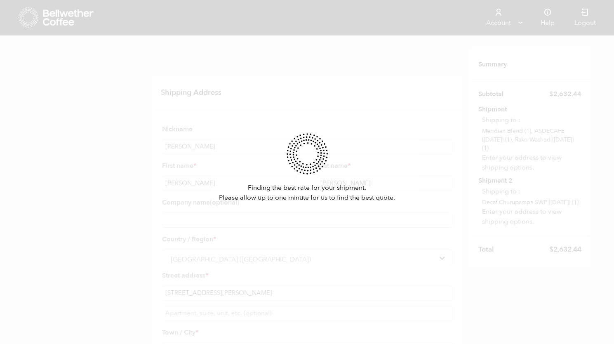
select select
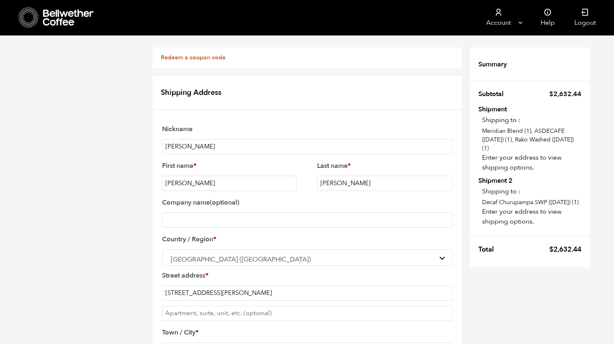
type input "Moncolva"
type input "Paul"
type input "363 Moncolva Street"
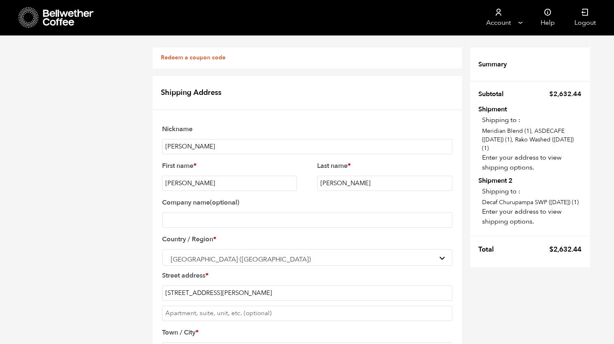
type input "New Braunfels"
select select "TX"
type input "78132"
type input "9182400340"
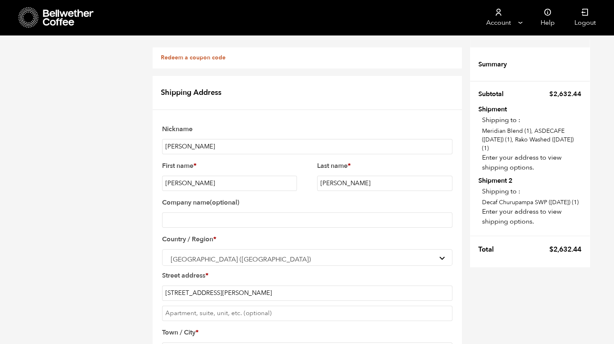
type input "McClellan"
type input "admin@esperanzacoffeetx.com"
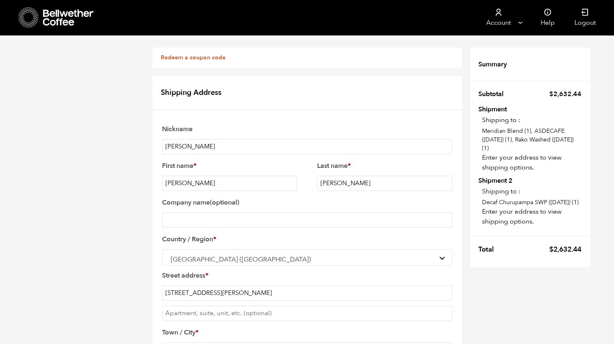
checkbox input "true"
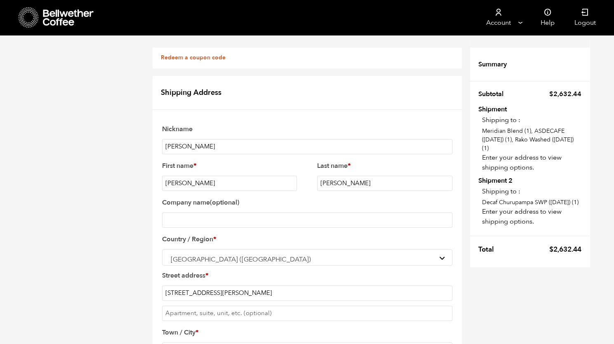
checkbox input "true"
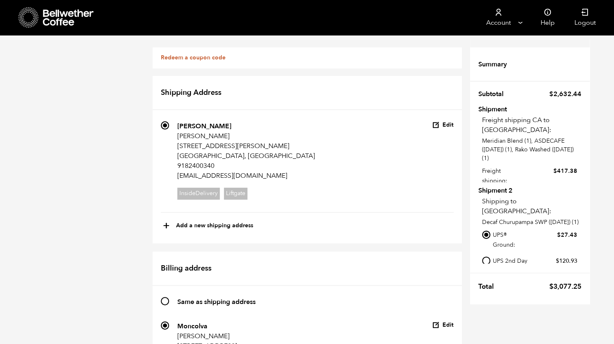
scroll to position [345, 0]
checkbox input "true"
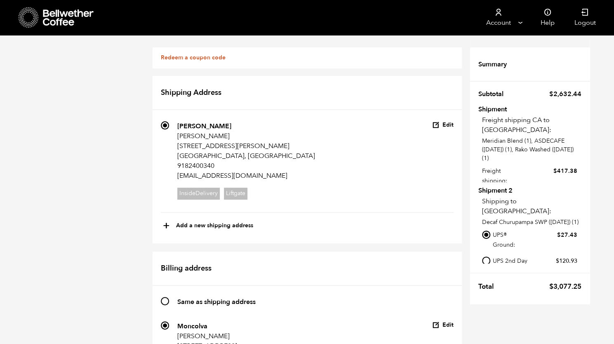
click at [169, 321] on input "281 Moncolva Paul McClellan 363 Moncolva Street New Braunfels, TX 78132 9182400…" at bounding box center [165, 325] width 8 height 8
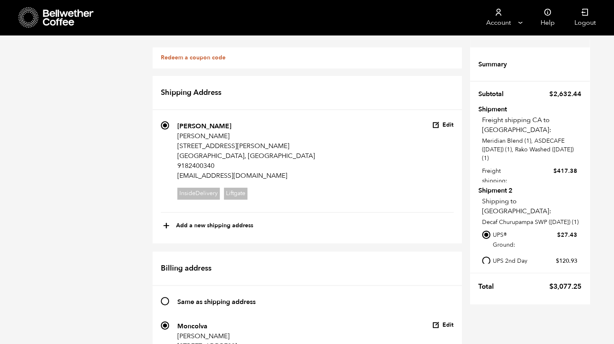
click at [440, 321] on icon "button" at bounding box center [435, 324] width 7 height 7
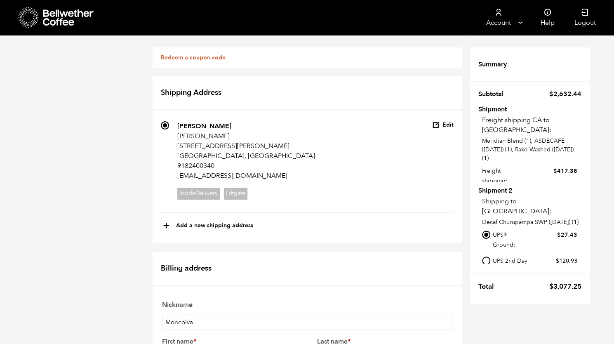
type input "admin@esperanzacoffeetx.com"
type input "9182400340"
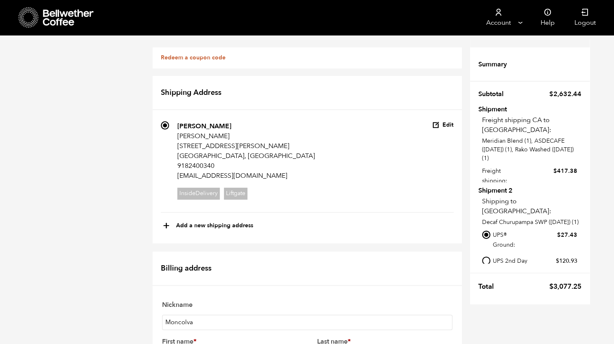
type input "78132"
type input "New Braunfels"
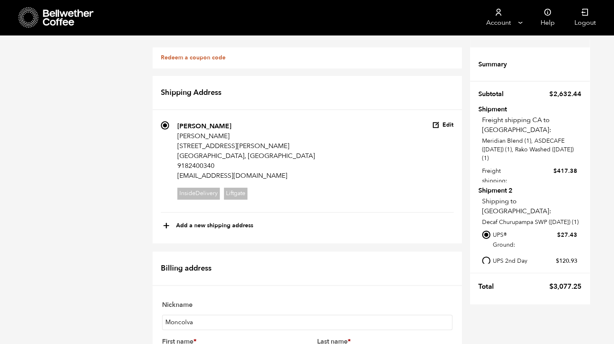
scroll to position [320, 0]
type input "363 Moncolva Street"
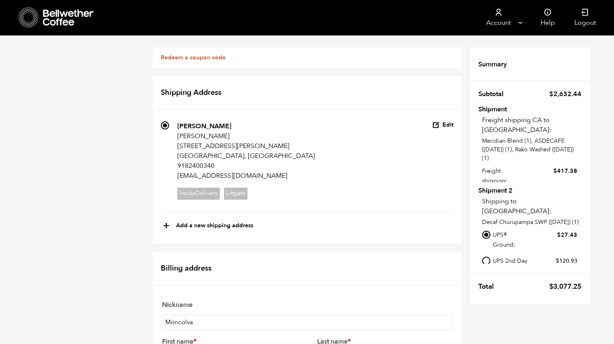
type input "Paul"
type input "McClellan"
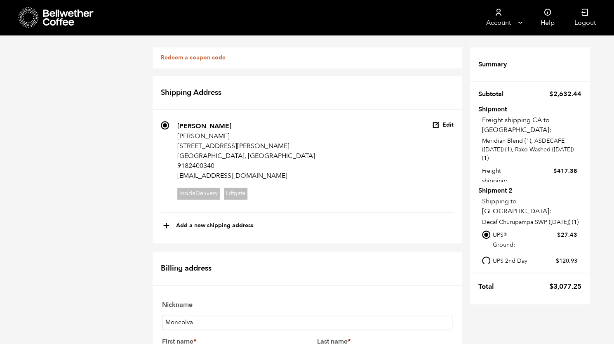
scroll to position [455, 0]
type input "Esperanza Coffee LLC"
click at [440, 122] on icon "button" at bounding box center [435, 124] width 7 height 7
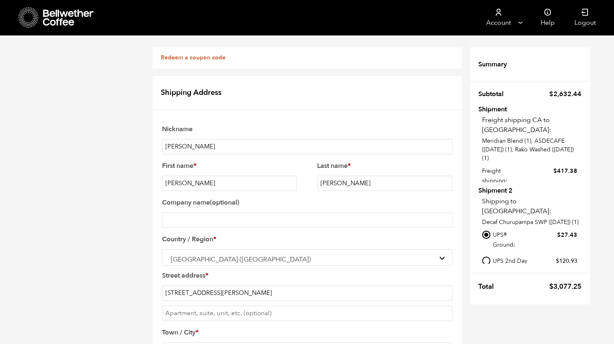
click at [240, 215] on input "Company name (optional)" at bounding box center [307, 219] width 290 height 15
type input "Esperanza Coffee LLC"
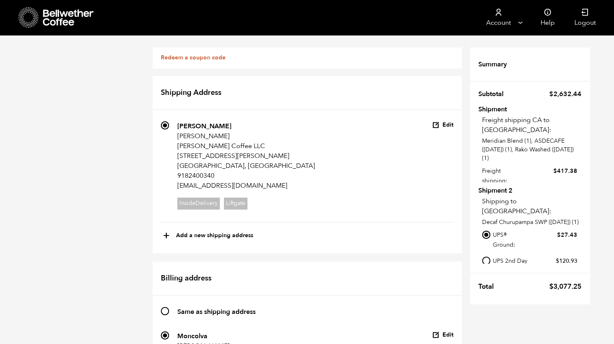
scroll to position [120, 0]
click at [447, 331] on button "Edit" at bounding box center [442, 335] width 21 height 8
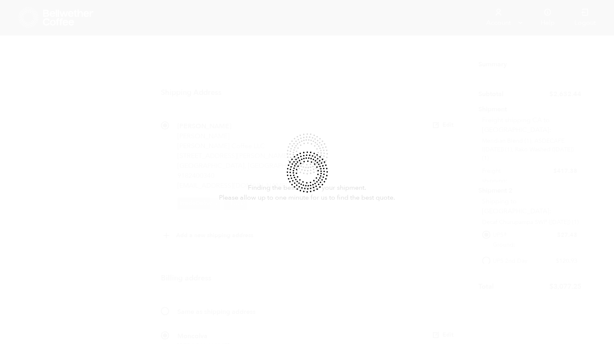
radio input "true"
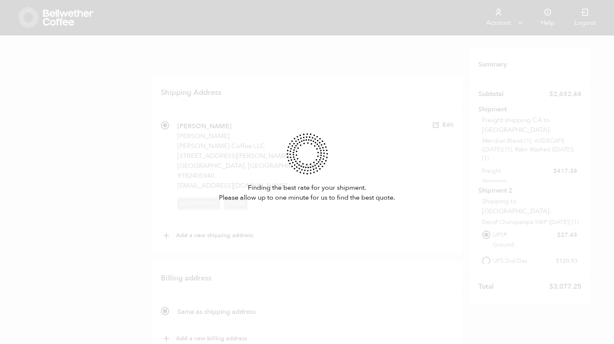
scroll to position [354, 0]
type input "Same as shipping address"
type input "248 W Merriweather Street"
type input "78130"
select select "TX"
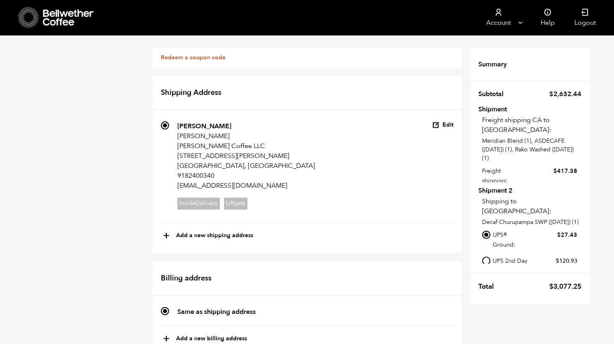
scroll to position [54, 0]
click at [219, 332] on button "+ Add a new billing address" at bounding box center [205, 339] width 84 height 14
select select
click at [224, 325] on input "Nickname" at bounding box center [307, 332] width 290 height 15
type input "Moncolva"
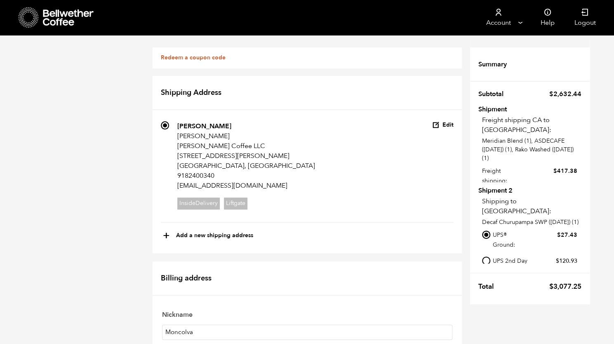
type input "Paul"
type input "McClellan"
type input "Esperanza Coffee LLC"
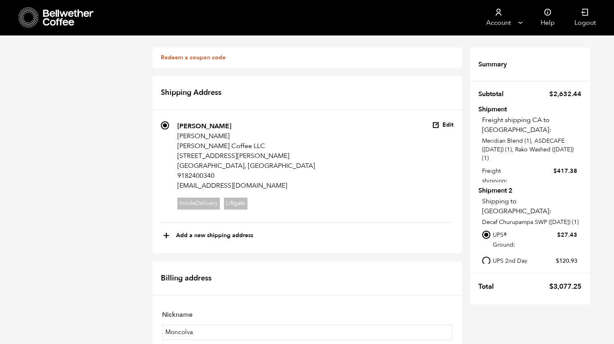
type input "363 Moncolva St"
type input "M"
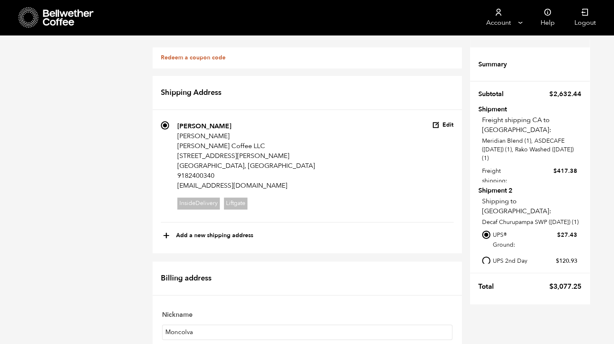
type input "New Braunfels"
select select "TX"
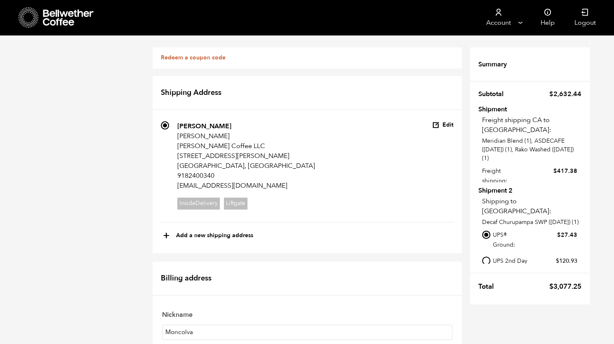
scroll to position [354, 0]
type input "78132"
type input "9182400340"
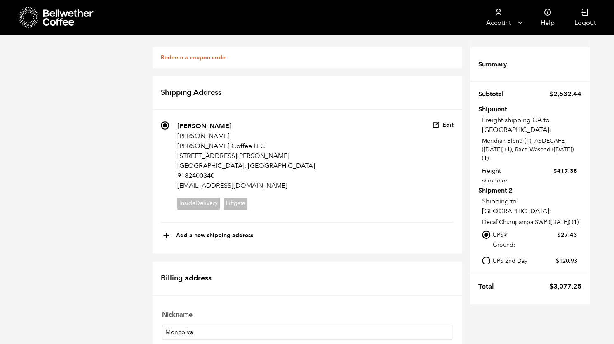
scroll to position [417, 0]
type input "admin@esperanzacoffeetx.com"
click at [438, 331] on icon "button" at bounding box center [435, 334] width 7 height 7
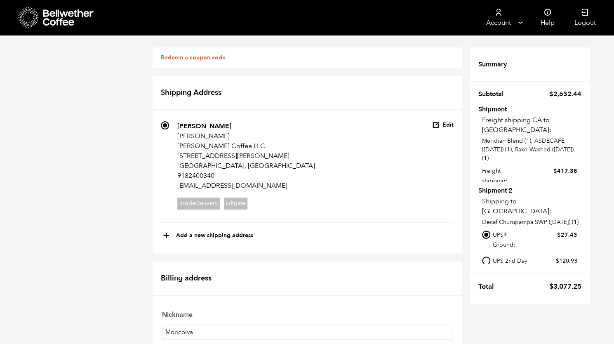
scroll to position [159, 0]
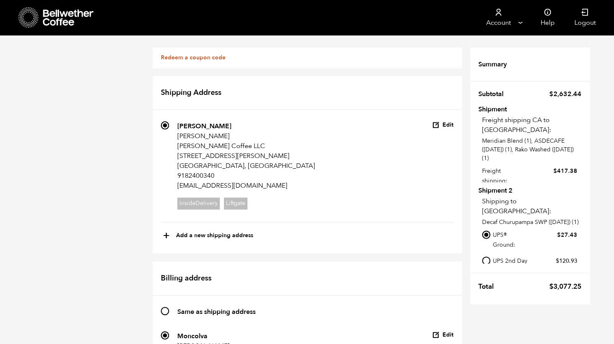
click at [442, 331] on button "Edit" at bounding box center [442, 335] width 21 height 8
type input "363 Moncolva Street"
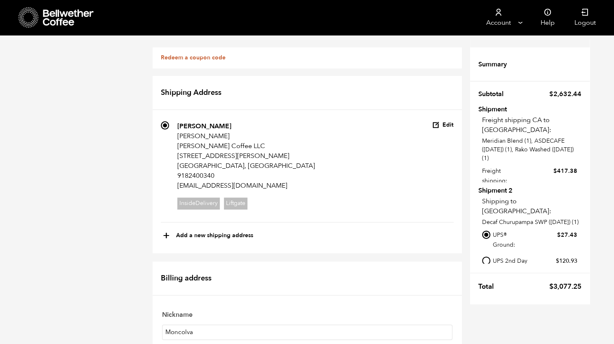
click at [440, 331] on button "Edit" at bounding box center [442, 335] width 21 height 8
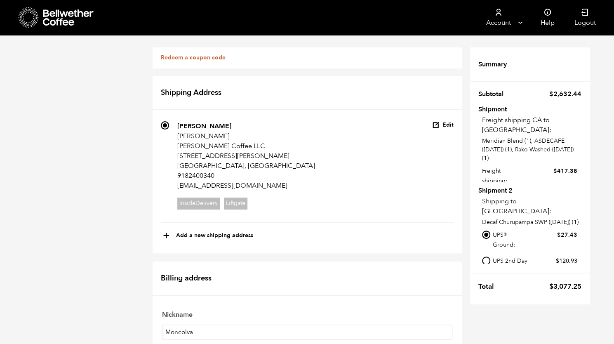
scroll to position [561, 0]
click at [434, 331] on icon "button" at bounding box center [435, 334] width 7 height 7
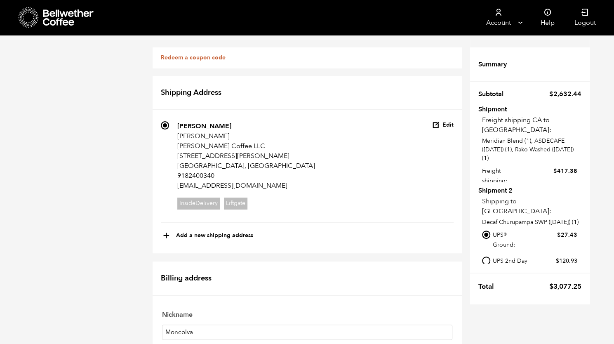
type input "78132"
click at [193, 55] on link "Redeem a coupon code" at bounding box center [193, 58] width 65 height 8
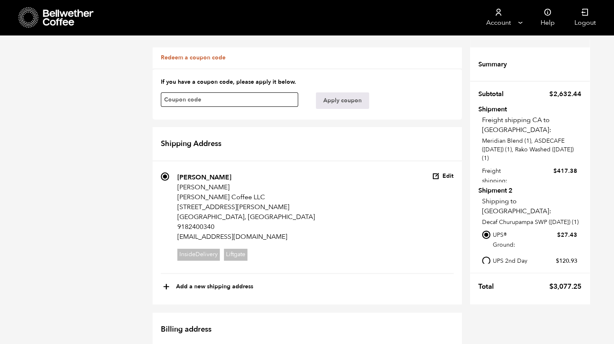
scroll to position [628, 0]
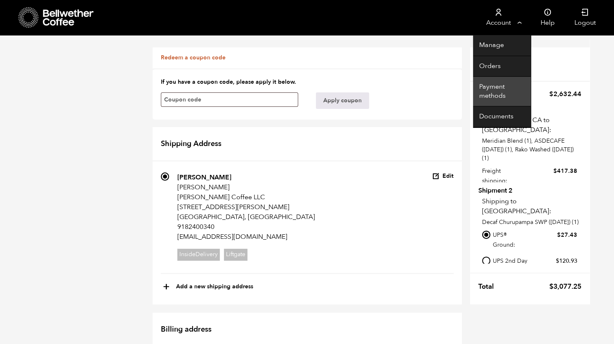
click at [495, 96] on link "Payment methods" at bounding box center [502, 92] width 58 height 30
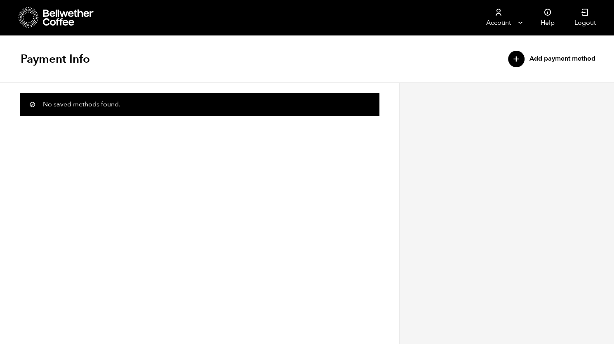
click at [514, 54] on div "+" at bounding box center [516, 59] width 16 height 16
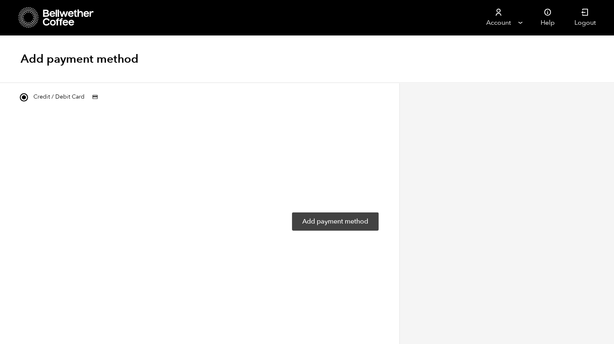
click at [341, 219] on button "Add payment method" at bounding box center [335, 221] width 87 height 18
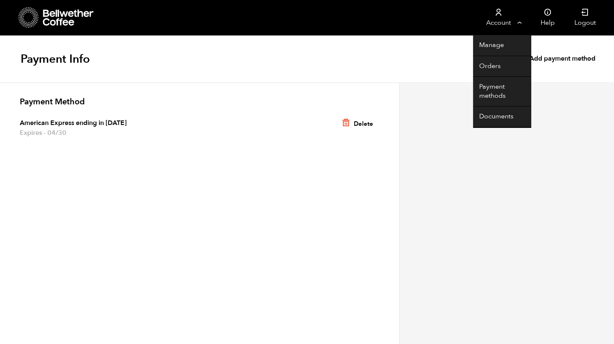
click at [508, 21] on link "Account" at bounding box center [498, 17] width 51 height 35
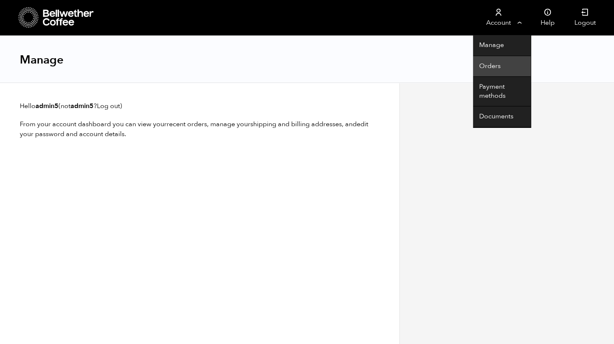
click at [487, 66] on link "Orders" at bounding box center [502, 66] width 58 height 21
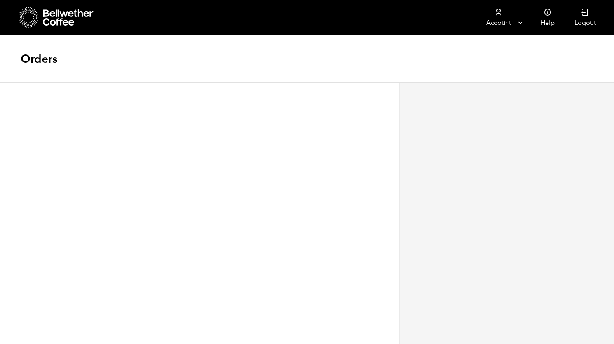
click at [69, 21] on icon at bounding box center [69, 17] width 52 height 16
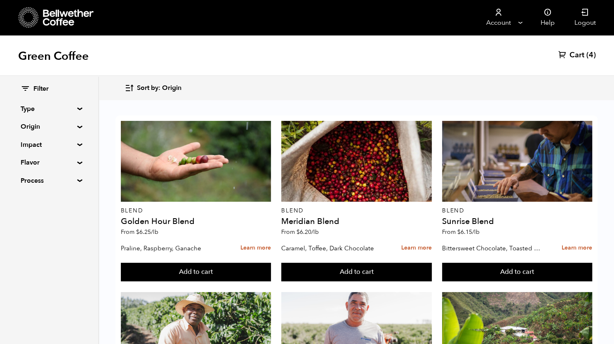
click at [577, 56] on span "Cart" at bounding box center [577, 55] width 15 height 10
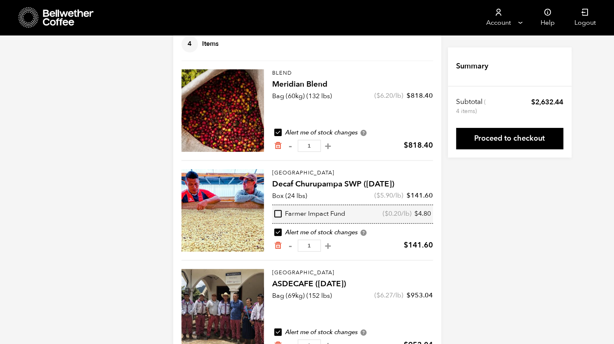
scroll to position [62, 0]
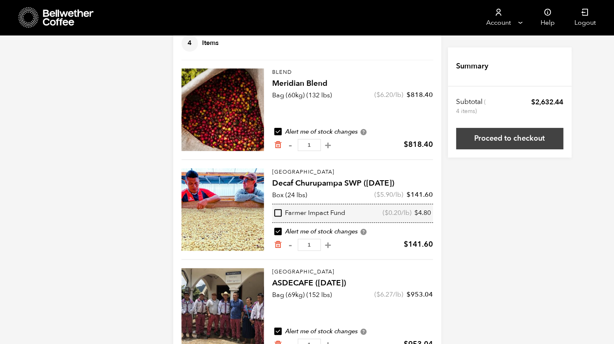
click at [531, 137] on link "Proceed to checkout" at bounding box center [509, 138] width 107 height 21
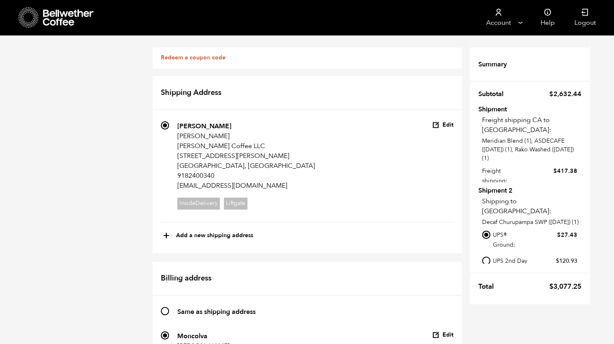
scroll to position [134, 0]
click at [443, 331] on button "Edit" at bounding box center [442, 335] width 21 height 8
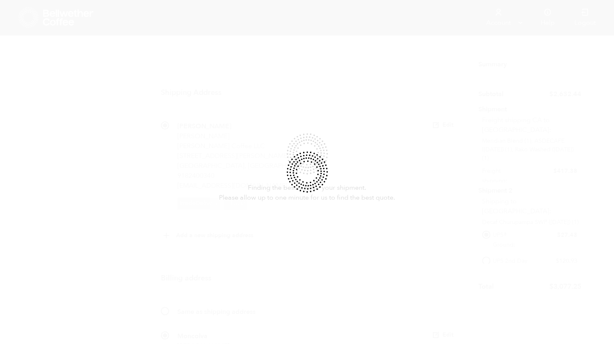
radio input "true"
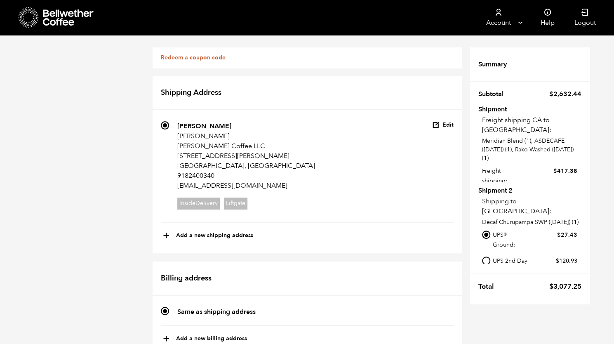
scroll to position [97, 0]
click at [217, 332] on button "+ Add a new billing address" at bounding box center [205, 339] width 84 height 14
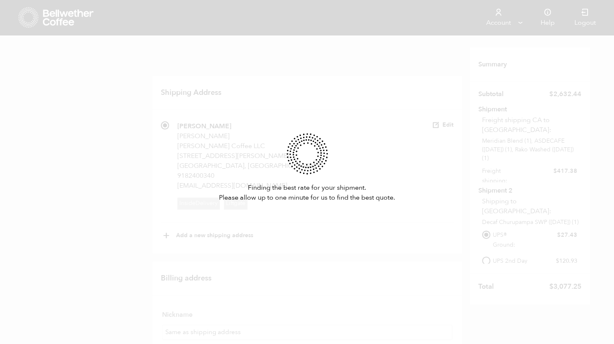
select select
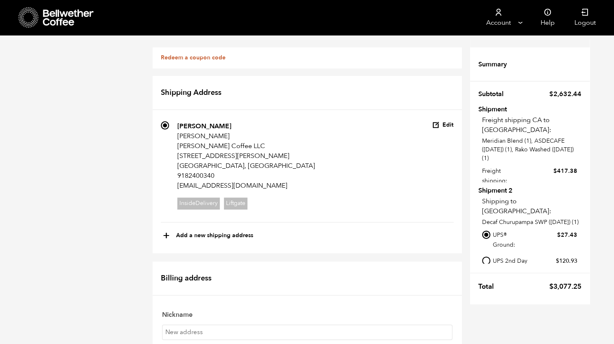
scroll to position [116, 0]
click at [213, 325] on input "Nickname" at bounding box center [307, 332] width 290 height 15
type input "HQ"
type input "Paul"
type input "McClellan"
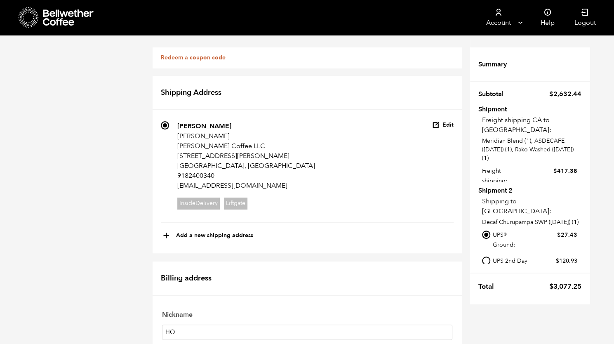
type input "Esperanza Coffee LLC"
type input "363 Moncolva"
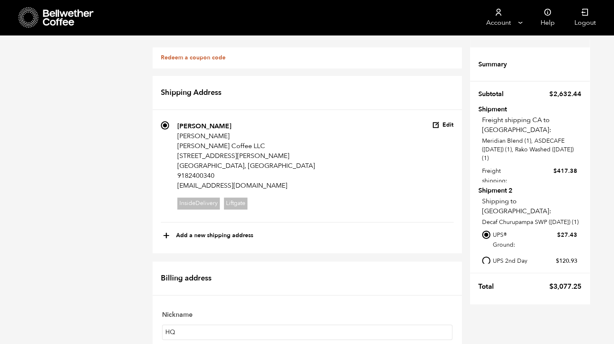
type input "New Braunfels"
select select "TX"
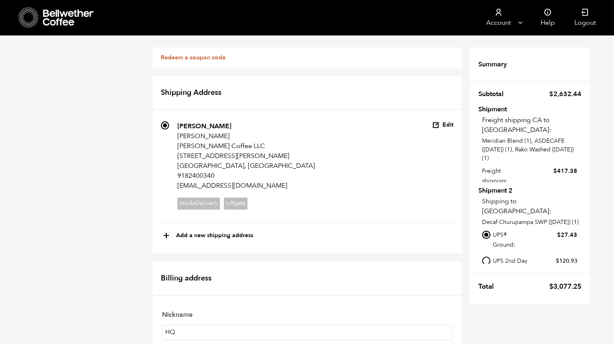
type input "78132"
type input "9182400340"
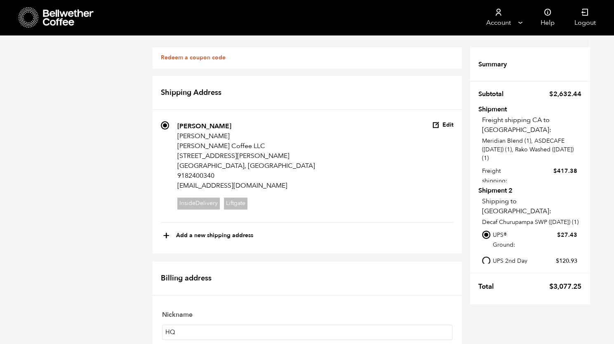
type input "admin@esperanzacoffeetx.com"
click at [54, 14] on icon at bounding box center [69, 17] width 52 height 16
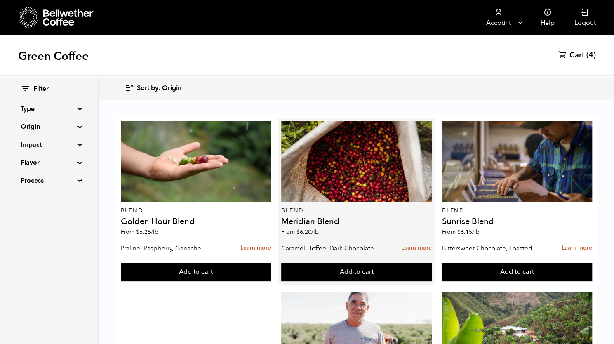
scroll to position [483, 0]
